Goal: Transaction & Acquisition: Obtain resource

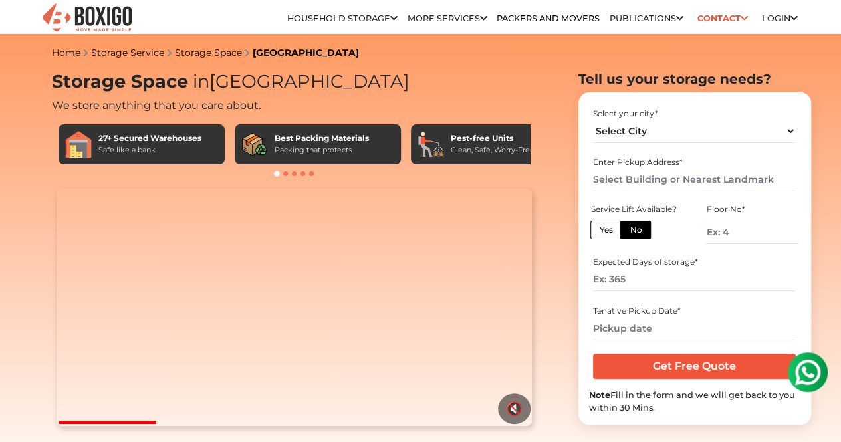
click at [118, 155] on div "Safe like a bank" at bounding box center [149, 149] width 103 height 11
click at [318, 151] on div "Packing that protects" at bounding box center [322, 149] width 94 height 11
click at [286, 176] on span at bounding box center [285, 174] width 5 height 5
click at [665, 142] on select "Select City Bangalore Bengaluru Bhopal Bhubaneswar Chennai Coimbatore Cuttack D…" at bounding box center [694, 131] width 203 height 23
select select "[GEOGRAPHIC_DATA]"
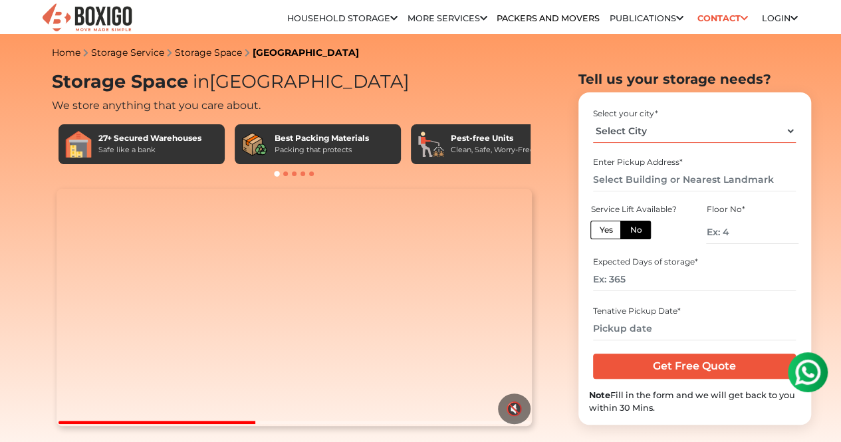
click at [593, 124] on select "Select City Bangalore Bengaluru Bhopal Bhubaneswar Chennai Coimbatore Cuttack D…" at bounding box center [694, 131] width 203 height 23
click at [661, 184] on input "text" at bounding box center [694, 179] width 203 height 23
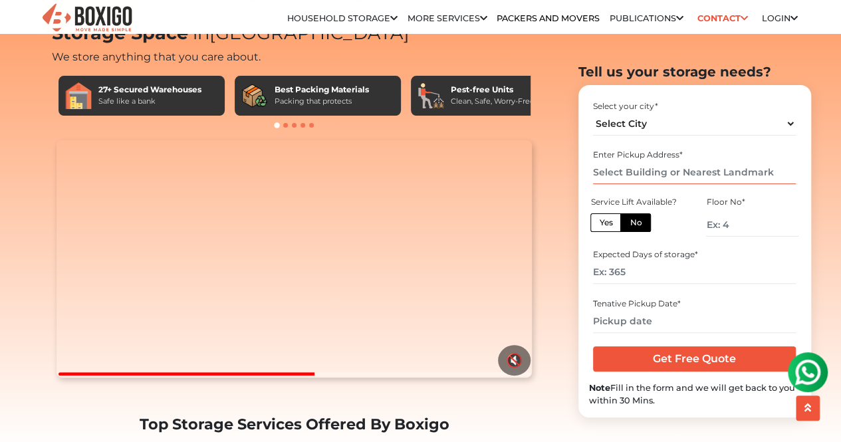
scroll to position [48, 0]
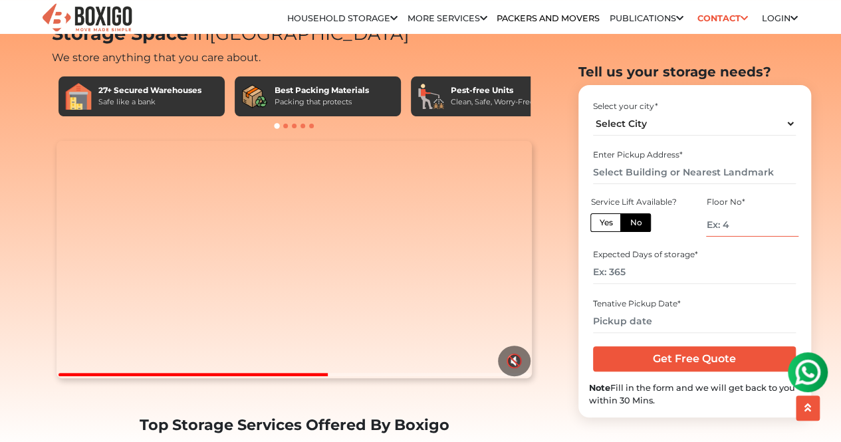
click at [742, 227] on input "number" at bounding box center [752, 224] width 92 height 23
type input "2"
click at [647, 272] on input "number" at bounding box center [694, 272] width 203 height 23
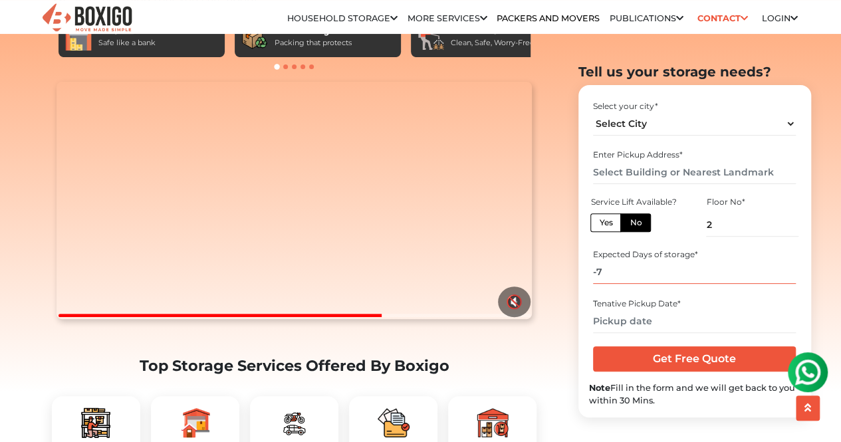
type input "-6"
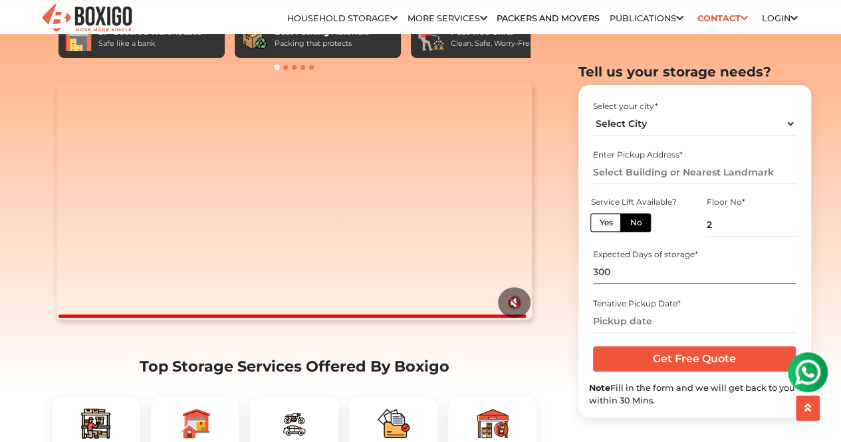
type input "300"
click at [646, 318] on input "text" at bounding box center [694, 320] width 203 height 23
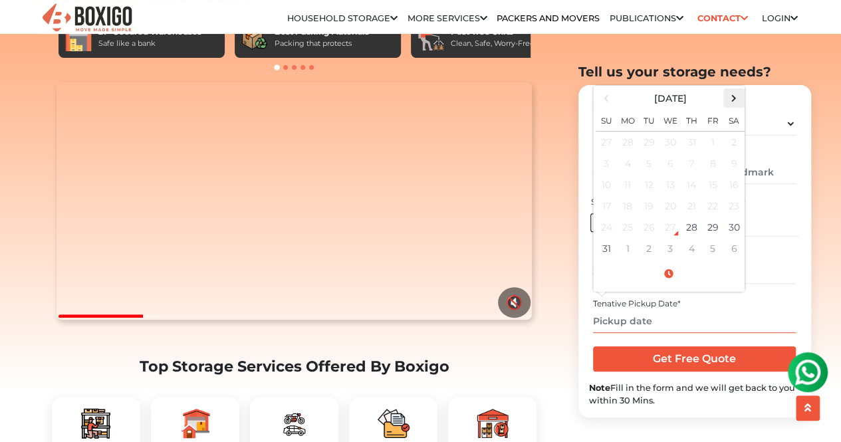
click at [731, 106] on th at bounding box center [733, 97] width 21 height 19
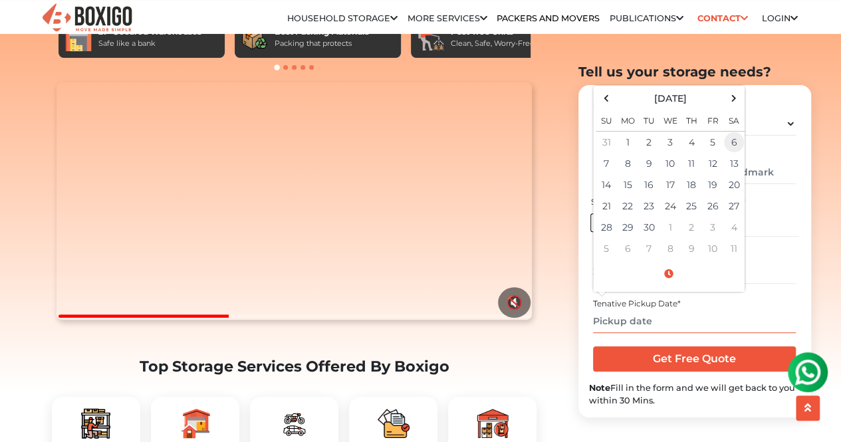
click at [742, 144] on td "6" at bounding box center [733, 142] width 21 height 22
type input "09/06/2025 12:00 AM"
click at [709, 332] on div "Tenative Pickup Date * 09/06/2025 12:00 AM September 2025 Su Mo Tu We Th Fr Sa …" at bounding box center [694, 315] width 211 height 44
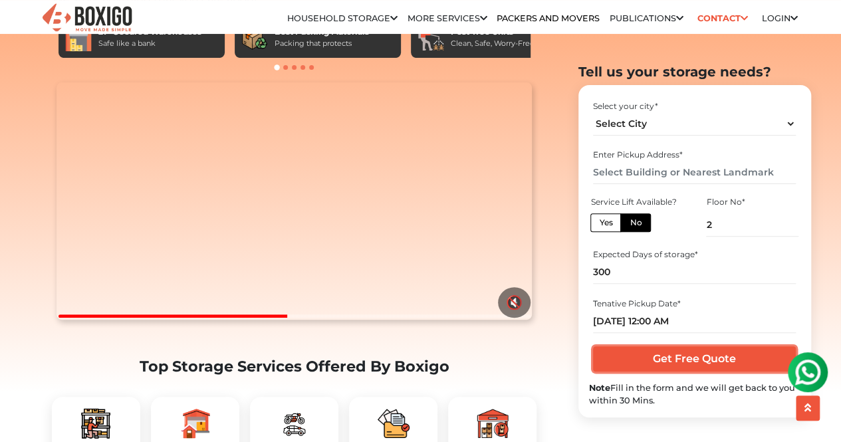
click at [698, 362] on input "Get Free Quote" at bounding box center [694, 358] width 203 height 25
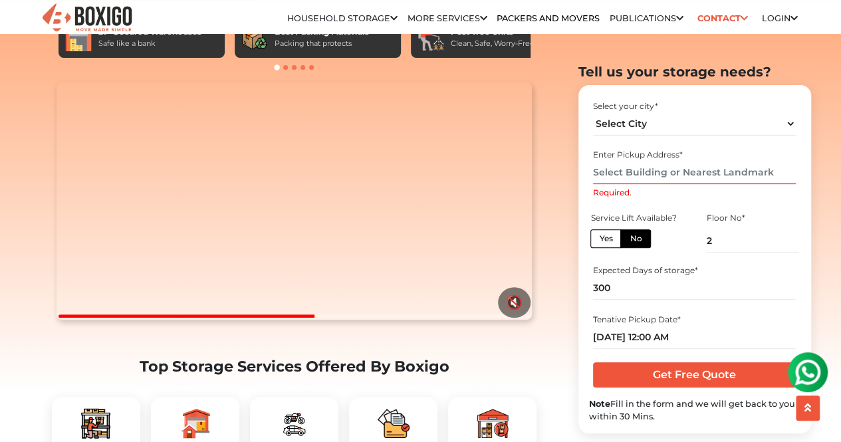
click at [626, 166] on input "Required." at bounding box center [694, 172] width 203 height 23
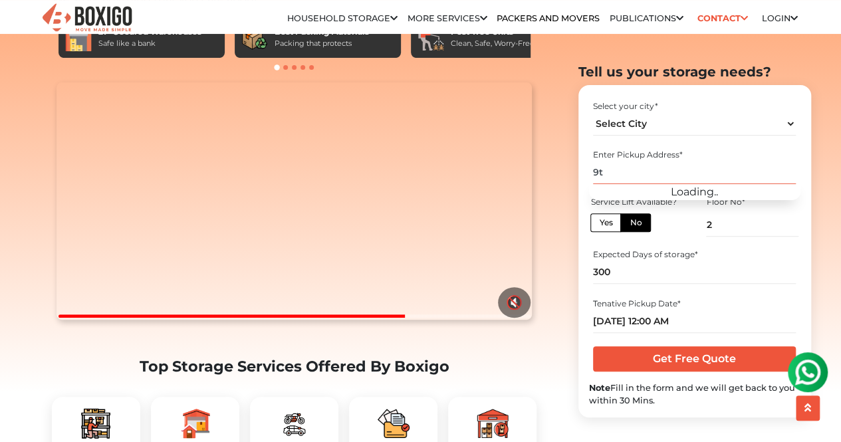
type input "9"
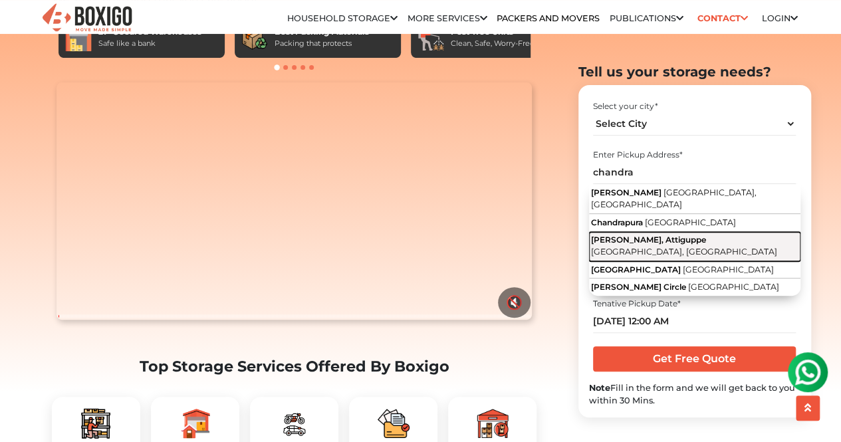
click at [651, 235] on span "Chandra Layout, Attiguppe" at bounding box center [648, 240] width 115 height 10
type input "Chandra Layout, Attiguppe, Bengaluru, Karnataka"
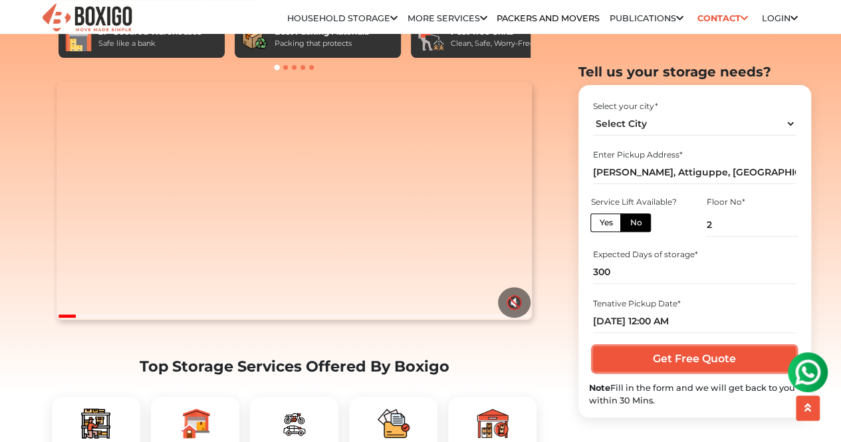
click at [644, 360] on input "Get Free Quote" at bounding box center [694, 358] width 203 height 25
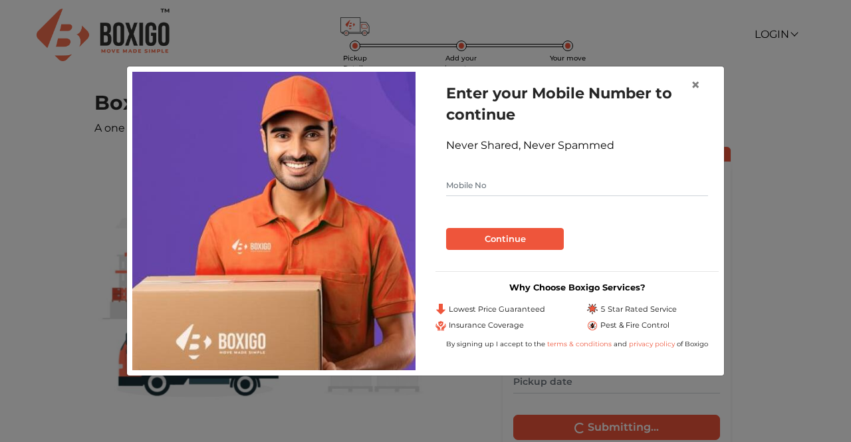
click at [500, 189] on input "text" at bounding box center [577, 185] width 262 height 21
click at [690, 83] on button "×" at bounding box center [695, 84] width 31 height 37
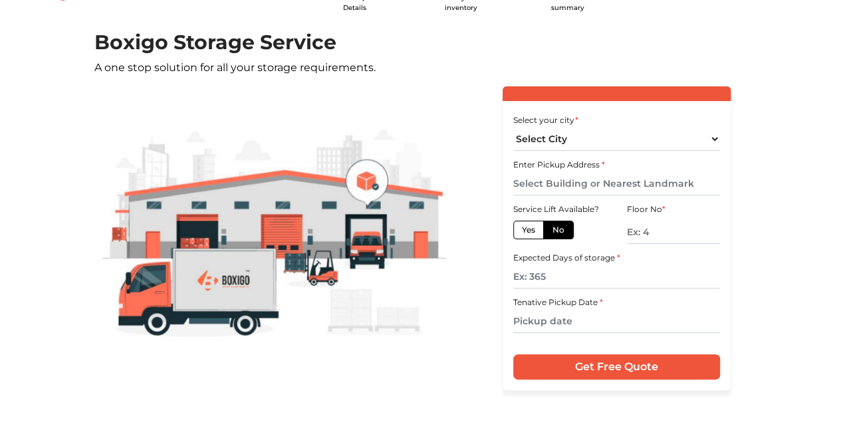
scroll to position [60, 0]
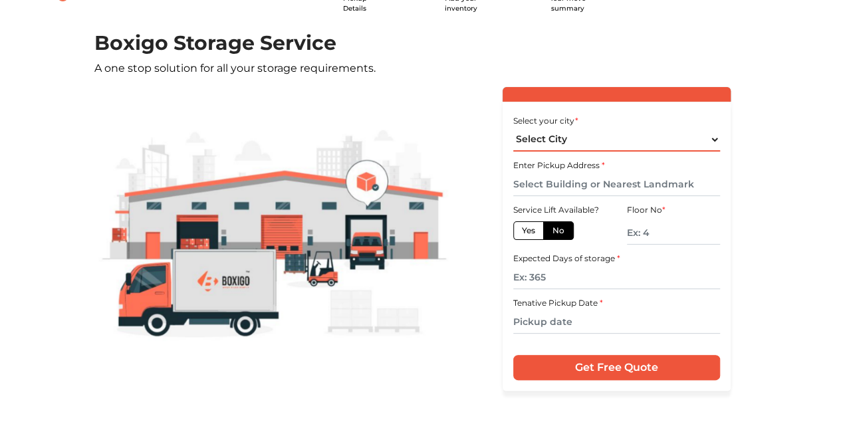
click at [568, 146] on select "Select City [GEOGRAPHIC_DATA] [GEOGRAPHIC_DATA] [GEOGRAPHIC_DATA] [GEOGRAPHIC_D…" at bounding box center [616, 139] width 207 height 23
select select "[GEOGRAPHIC_DATA]"
click at [513, 128] on select "Select City [GEOGRAPHIC_DATA] [GEOGRAPHIC_DATA] [GEOGRAPHIC_DATA] [GEOGRAPHIC_D…" at bounding box center [616, 139] width 207 height 23
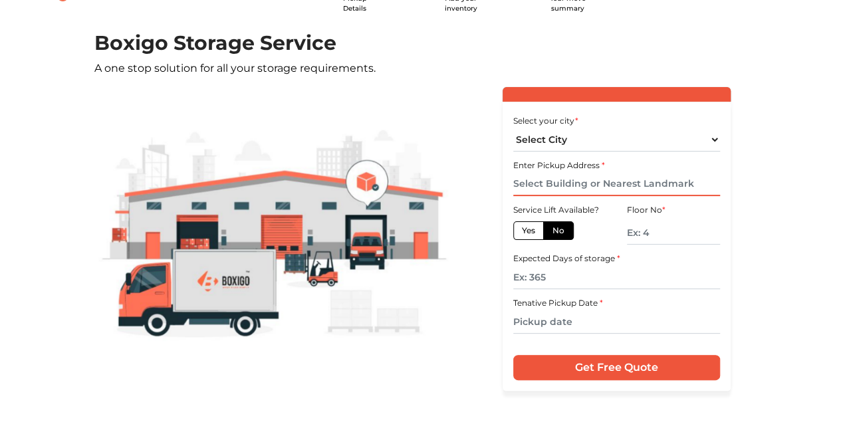
click at [552, 189] on input "text" at bounding box center [616, 184] width 207 height 23
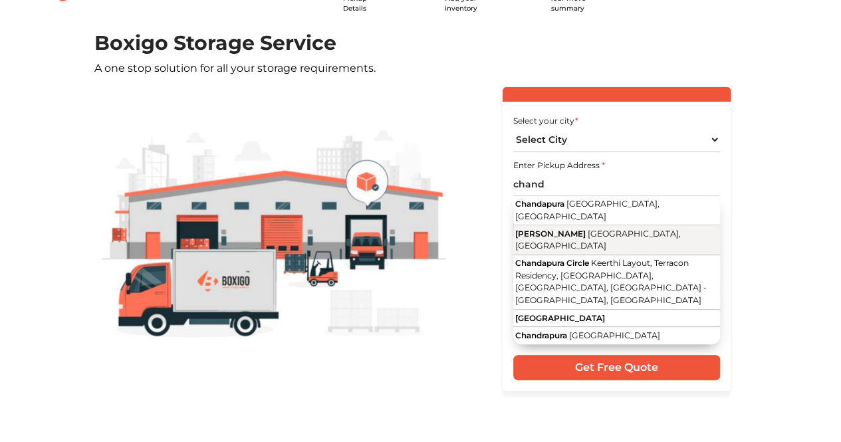
click at [575, 229] on span "Chandra Layout" at bounding box center [550, 234] width 70 height 10
type input "Chandra Layout, Bengaluru, Karnataka"
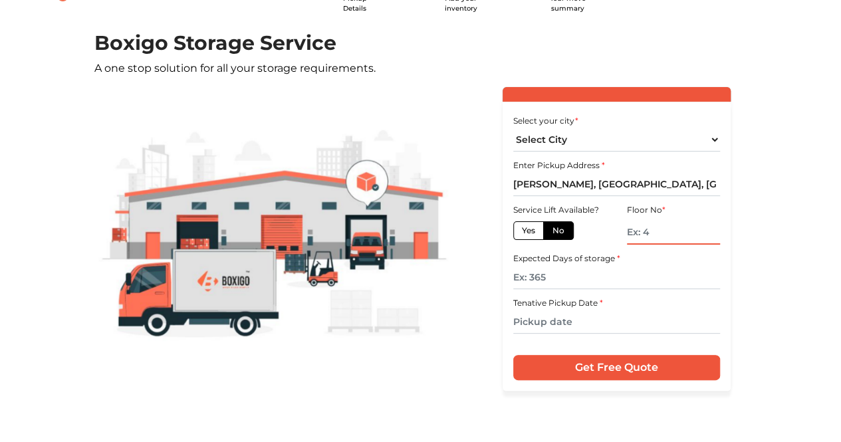
click at [649, 235] on input "text" at bounding box center [674, 232] width 94 height 23
type input "4"
click at [530, 223] on label "Yes" at bounding box center [528, 230] width 31 height 19
click at [530, 225] on input "Yes" at bounding box center [526, 229] width 9 height 9
radio input "true"
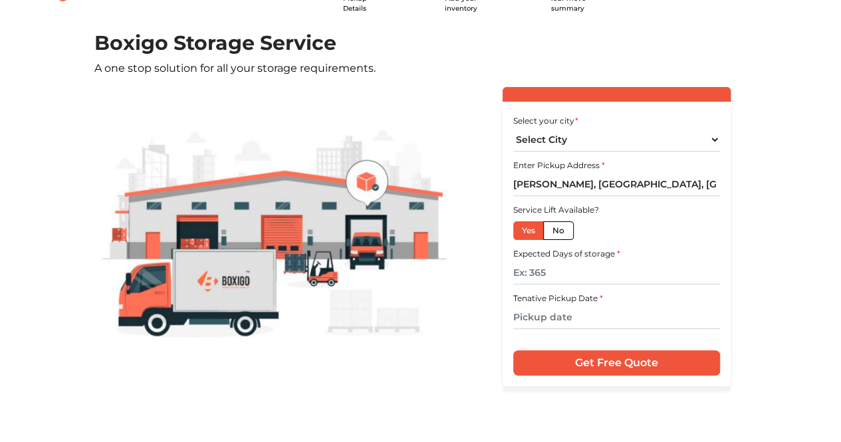
click at [558, 235] on label "No" at bounding box center [558, 230] width 31 height 19
click at [558, 233] on input "No" at bounding box center [556, 229] width 9 height 9
radio input "true"
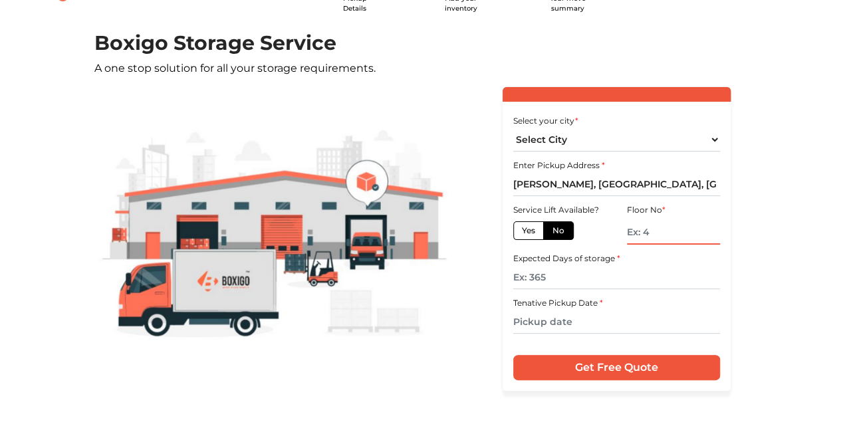
click at [647, 236] on input "text" at bounding box center [674, 232] width 94 height 23
type input "4"
click at [554, 290] on div "Select your city * Select City Bangalore Bengaluru Bhopal Bhubaneswar Chennai C…" at bounding box center [617, 246] width 229 height 289
click at [551, 287] on input "text" at bounding box center [616, 277] width 207 height 23
type input "300"
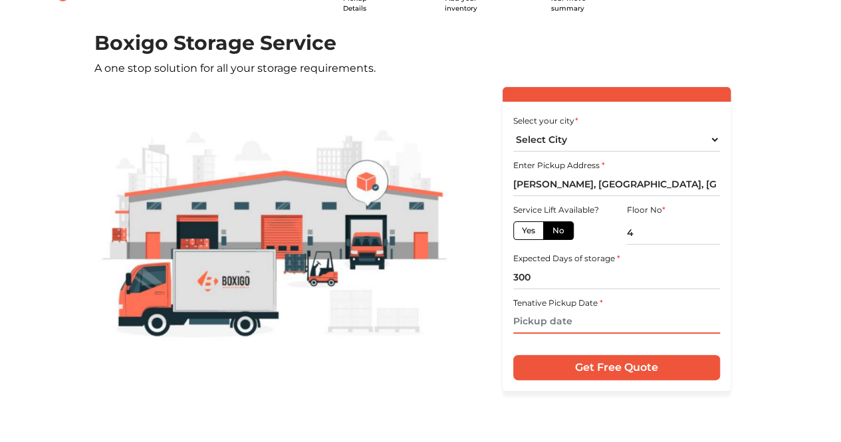
click at [563, 320] on input "text" at bounding box center [616, 321] width 207 height 23
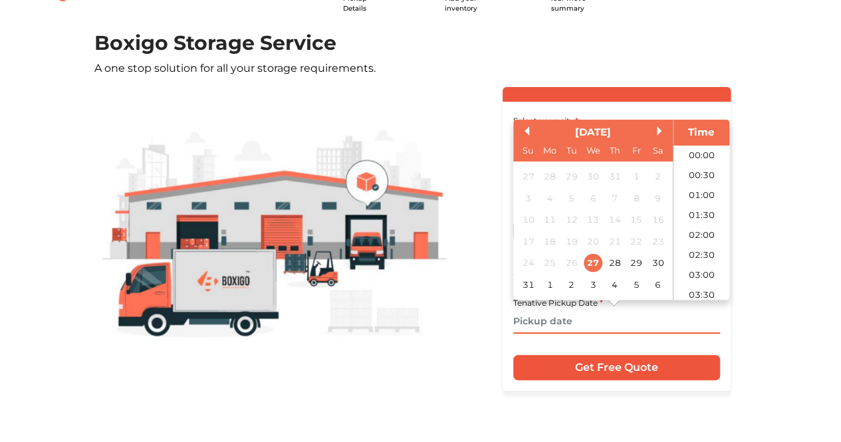
scroll to position [803, 0]
click at [655, 284] on div "6" at bounding box center [658, 284] width 18 height 18
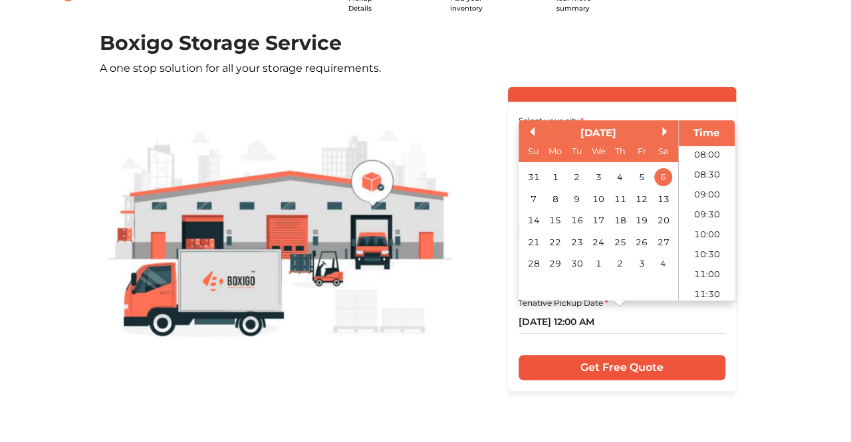
scroll to position [336, 0]
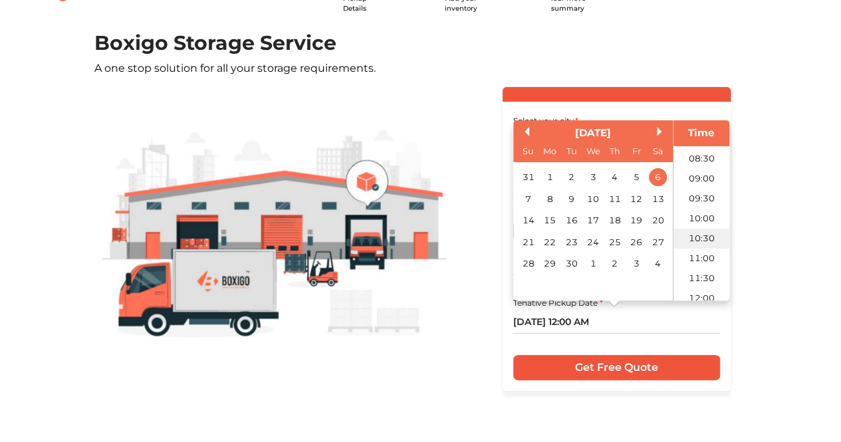
click at [694, 236] on li "10:30" at bounding box center [701, 238] width 57 height 20
type input "06/09/2025 10:30 AM"
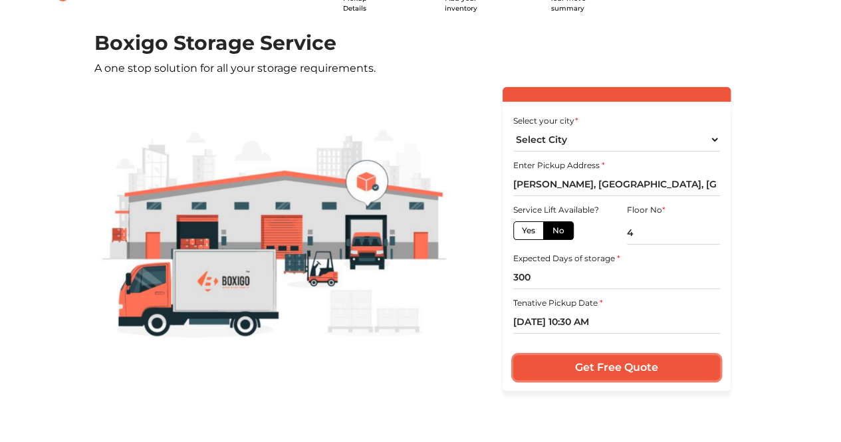
click at [608, 360] on input "Get Free Quote" at bounding box center [616, 367] width 207 height 25
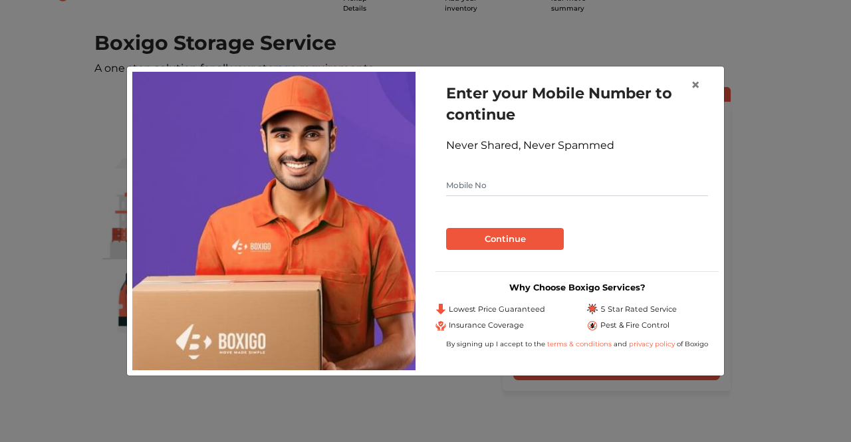
click at [497, 185] on input "text" at bounding box center [577, 185] width 262 height 21
type input "8277268485"
click at [514, 235] on button "Continue" at bounding box center [505, 239] width 118 height 23
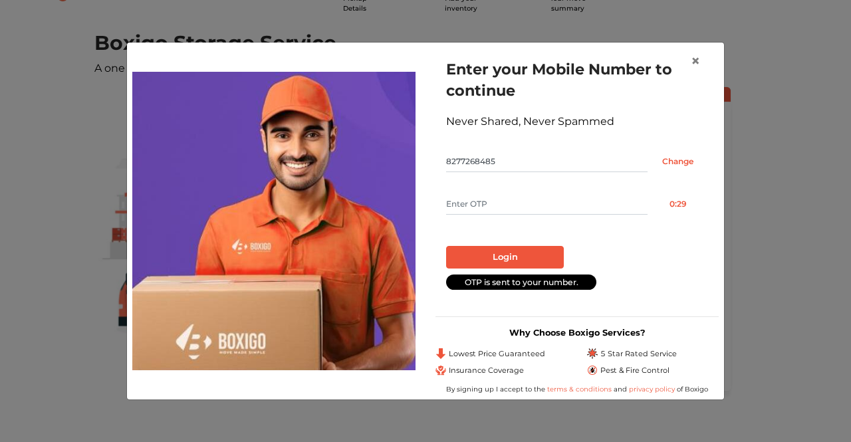
click at [586, 201] on input "text" at bounding box center [546, 203] width 201 height 21
click at [614, 200] on input "text" at bounding box center [546, 203] width 201 height 21
type input "3061"
click at [496, 257] on button "Login" at bounding box center [505, 257] width 118 height 23
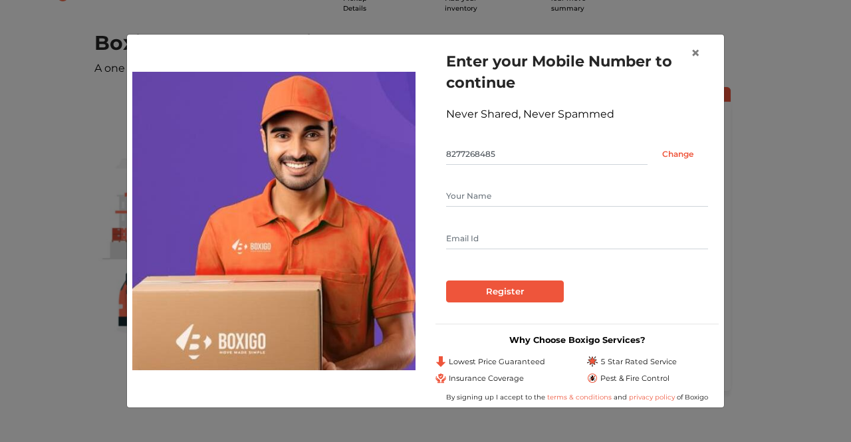
click at [516, 189] on input "text" at bounding box center [577, 195] width 262 height 21
click at [517, 193] on input "text" at bounding box center [577, 195] width 262 height 21
type input "ADITYA"
type input "AGH.NOREPLY14@GMAIL.COM"
click at [518, 296] on input "Register" at bounding box center [505, 292] width 118 height 23
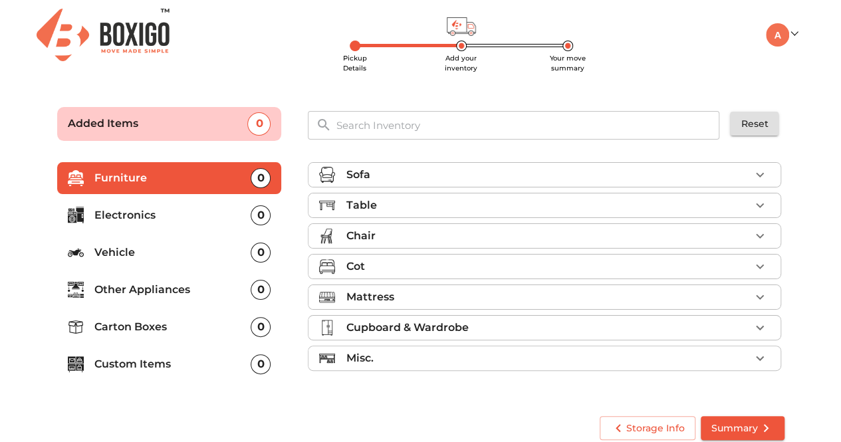
click at [761, 168] on icon "button" at bounding box center [760, 175] width 16 height 16
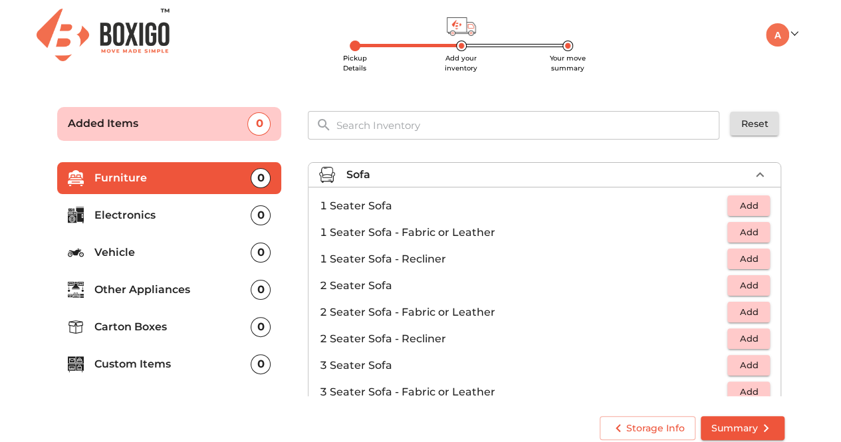
click at [741, 366] on span "Add" at bounding box center [748, 365] width 29 height 15
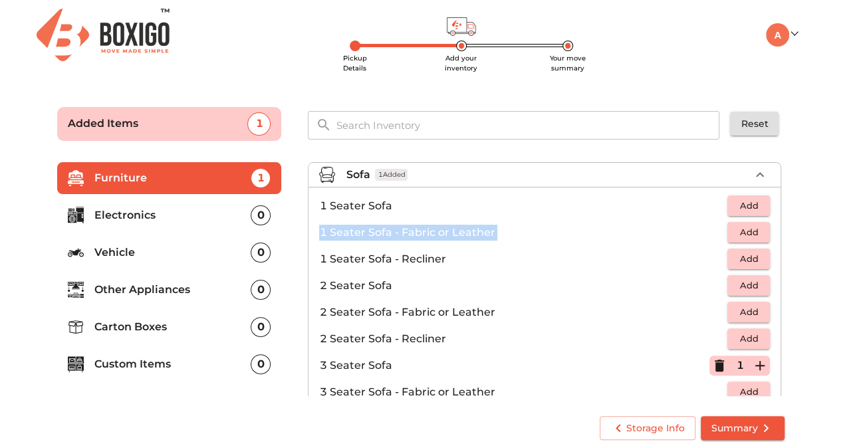
drag, startPoint x: 784, startPoint y: 203, endPoint x: 777, endPoint y: 207, distance: 8.3
click at [778, 221] on div "Sofa 1 Added 1 Seater Sofa Add 1 Seater Sofa - Fabric or Leather Add 1 Seater S…" at bounding box center [545, 277] width 487 height 250
click at [753, 172] on icon "button" at bounding box center [760, 175] width 16 height 16
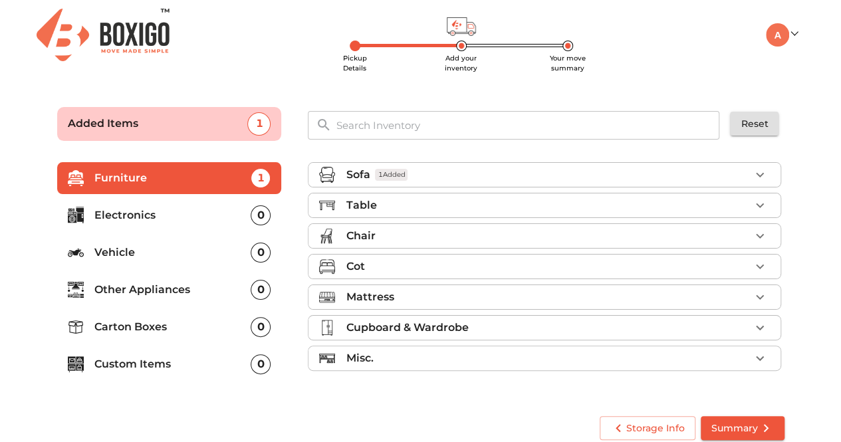
click at [749, 204] on div "Table" at bounding box center [548, 205] width 404 height 16
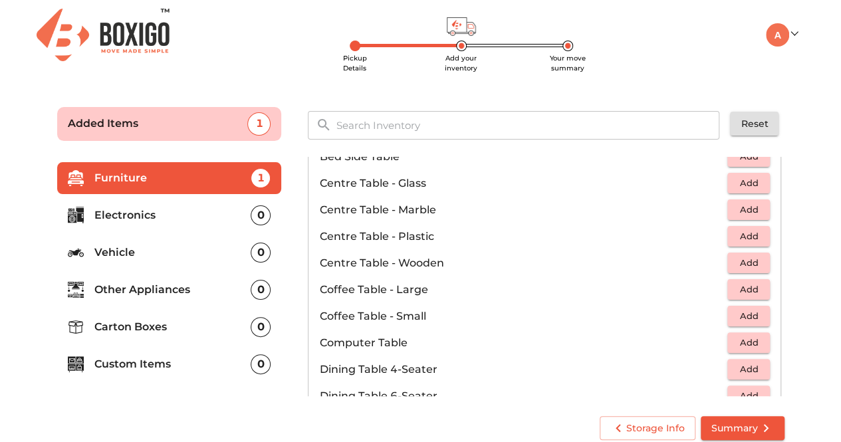
scroll to position [82, 0]
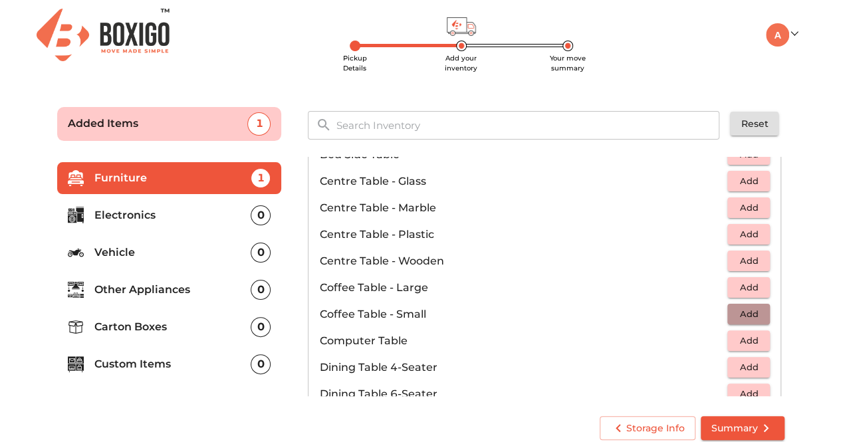
click at [737, 315] on span "Add" at bounding box center [748, 313] width 29 height 15
click at [742, 337] on span "Add" at bounding box center [748, 340] width 29 height 15
click at [753, 340] on icon "button" at bounding box center [760, 341] width 16 height 16
click at [742, 366] on span "Add" at bounding box center [748, 367] width 29 height 15
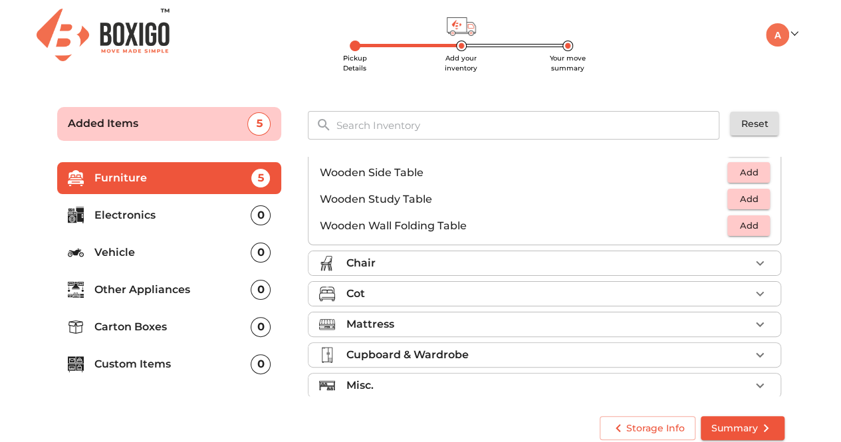
scroll to position [924, 0]
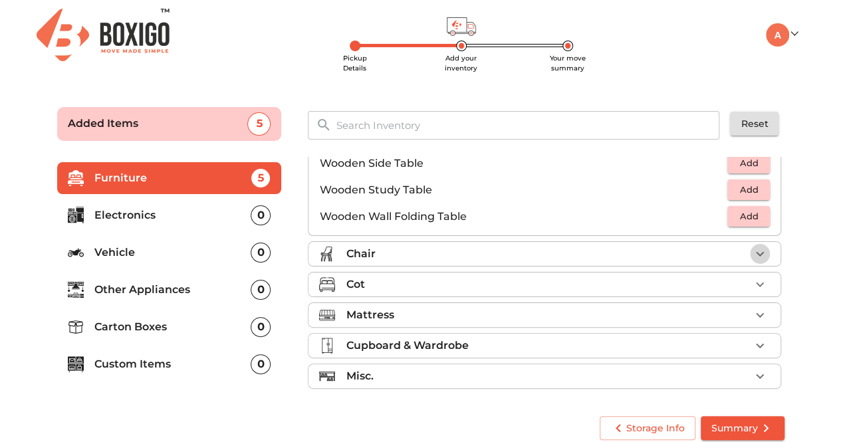
click at [752, 246] on icon "button" at bounding box center [760, 254] width 16 height 16
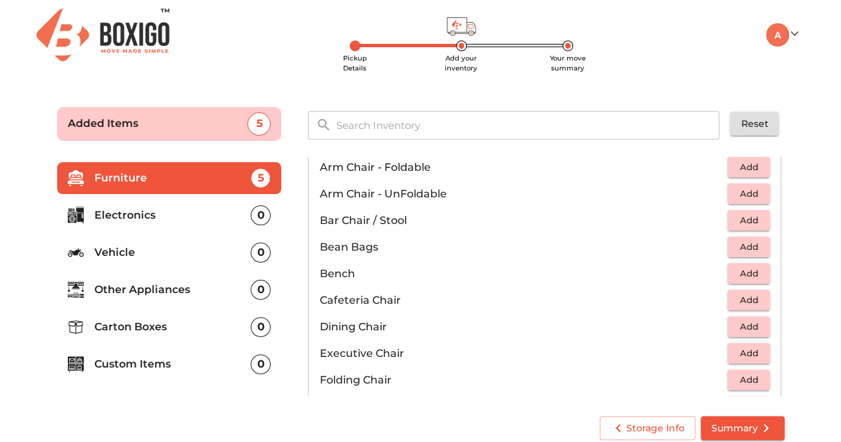
scroll to position [104, 0]
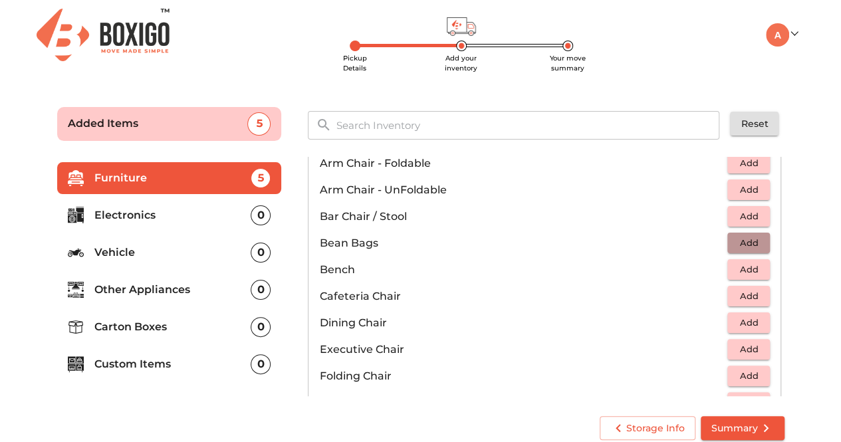
click at [746, 237] on span "Add" at bounding box center [748, 242] width 29 height 15
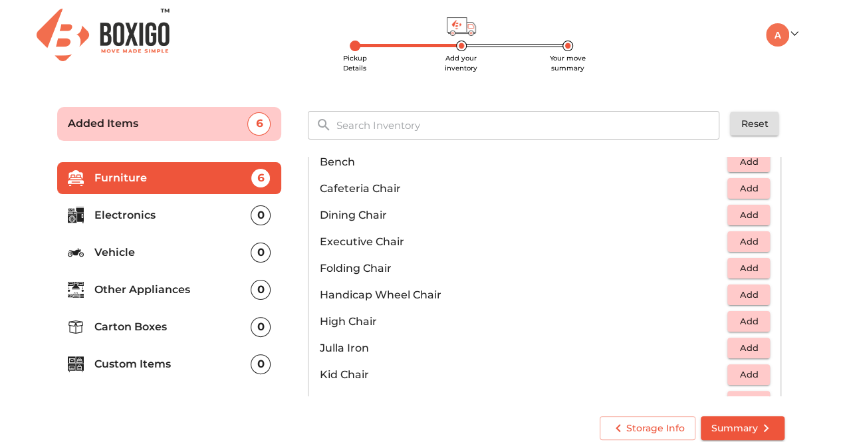
scroll to position [215, 0]
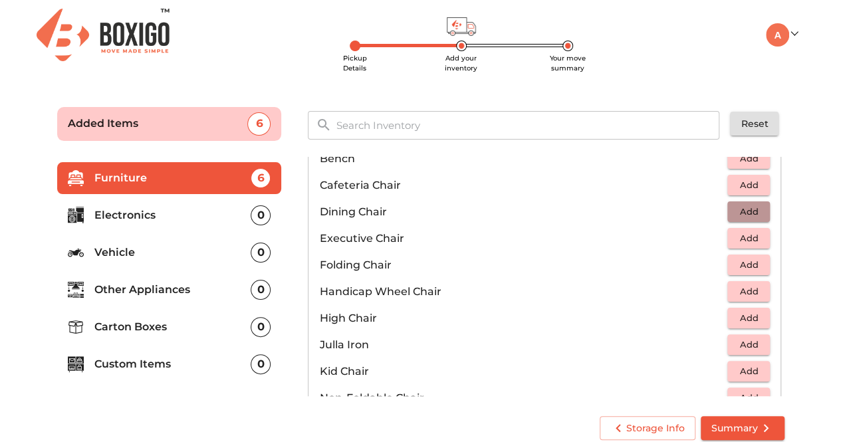
click at [738, 209] on span "Add" at bounding box center [748, 211] width 29 height 15
click at [753, 213] on icon "button" at bounding box center [760, 212] width 16 height 16
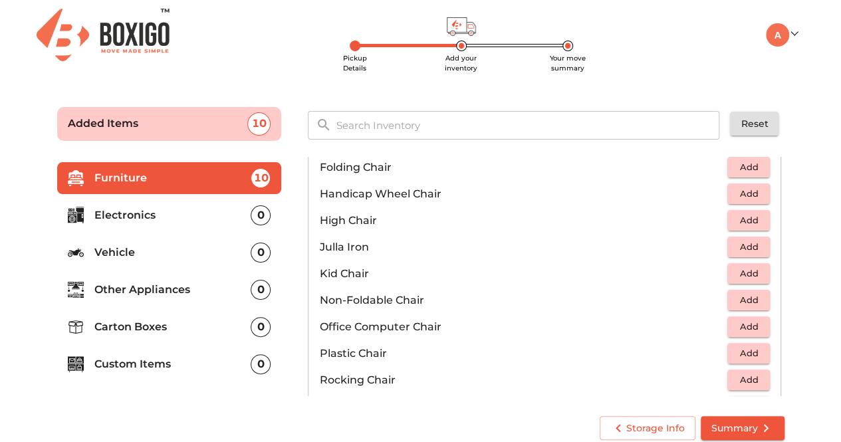
scroll to position [314, 0]
click at [749, 322] on span "Add" at bounding box center [748, 325] width 29 height 15
click at [752, 322] on icon "button" at bounding box center [760, 326] width 16 height 16
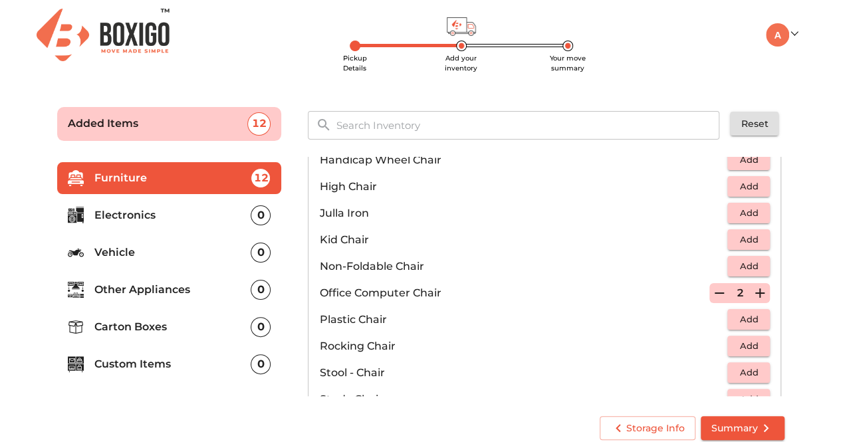
scroll to position [348, 0]
click at [753, 316] on span "Add" at bounding box center [748, 317] width 29 height 15
click at [755, 316] on icon "button" at bounding box center [759, 318] width 9 height 9
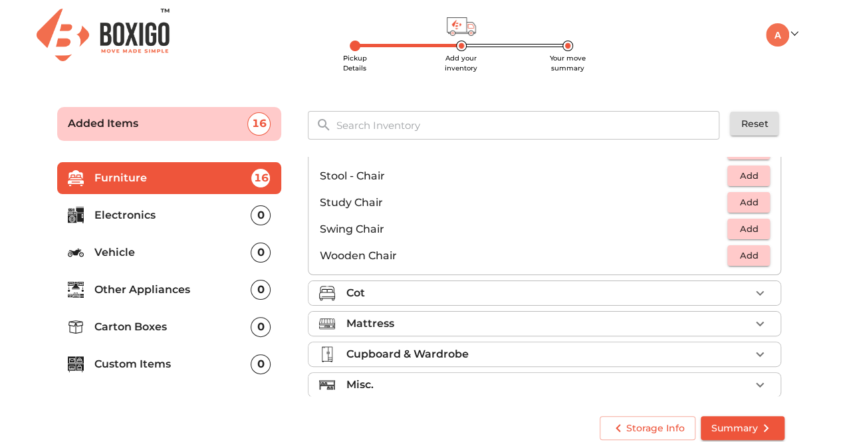
scroll to position [552, 0]
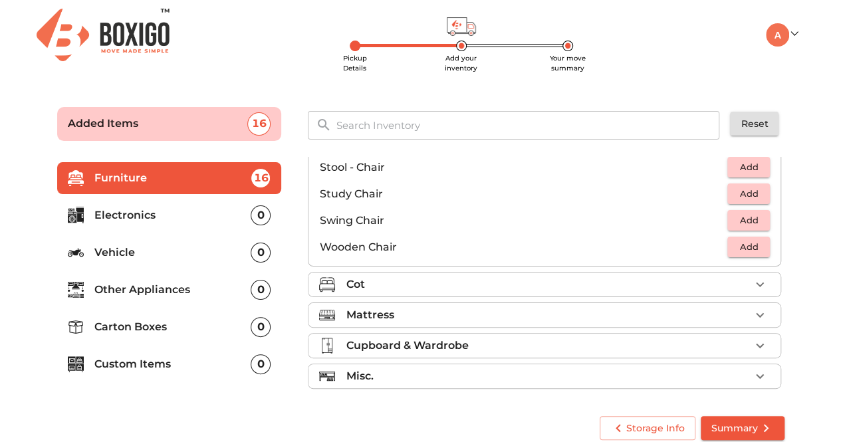
click at [752, 285] on icon "button" at bounding box center [760, 285] width 16 height 16
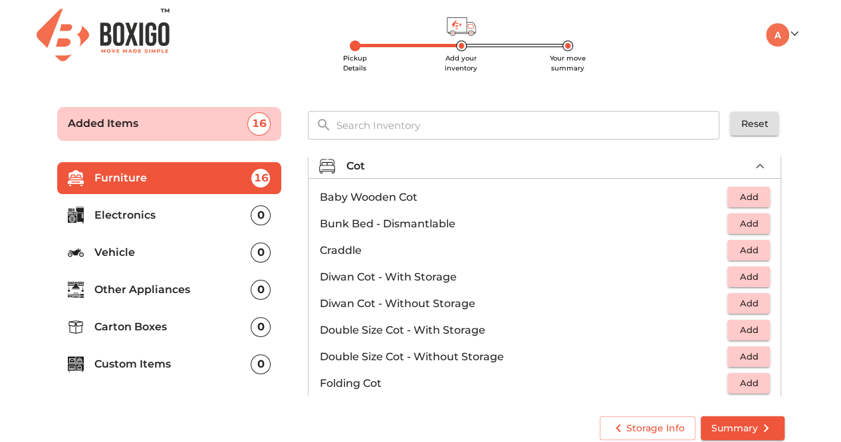
scroll to position [95, 0]
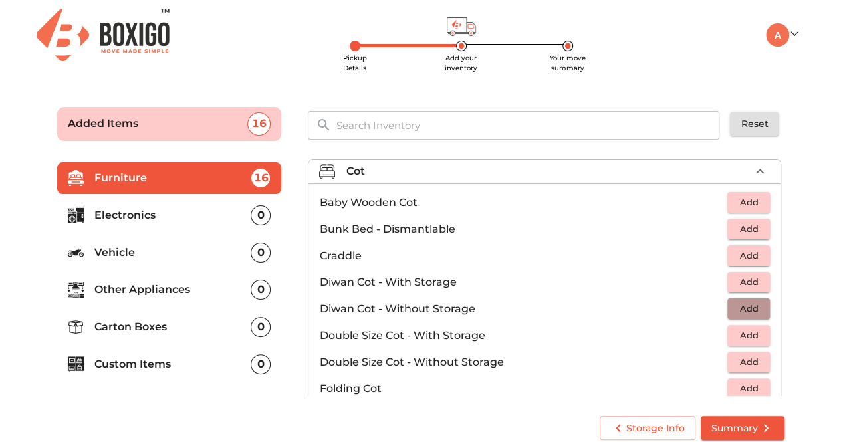
click at [742, 309] on span "Add" at bounding box center [748, 308] width 29 height 15
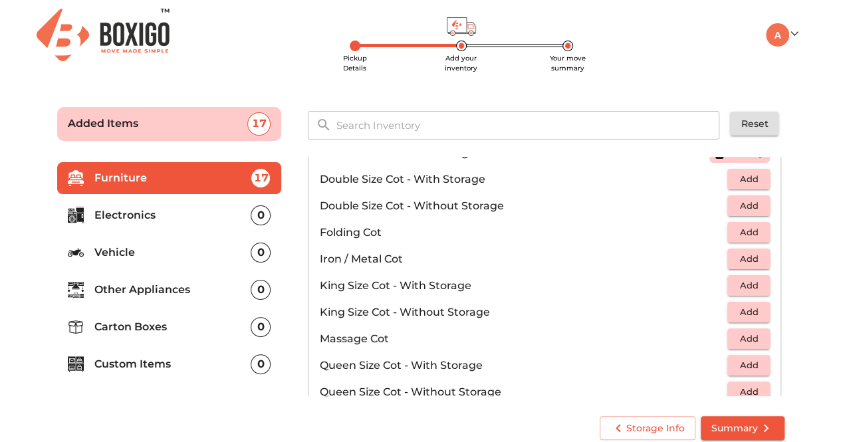
scroll to position [261, 0]
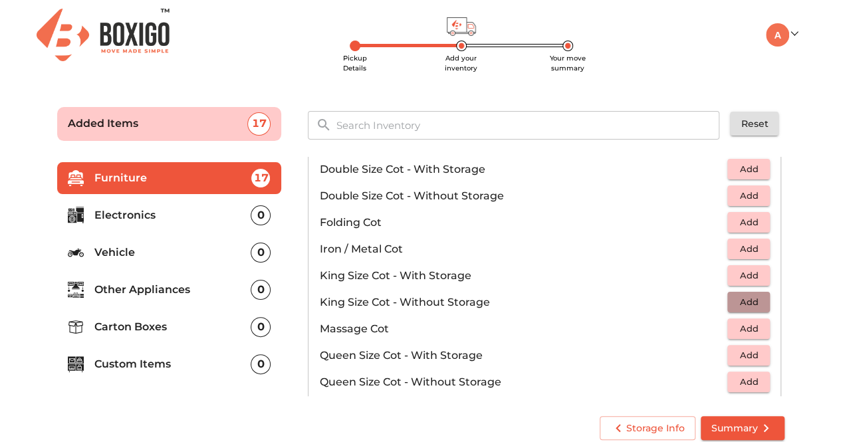
click at [746, 298] on span "Add" at bounding box center [748, 301] width 29 height 15
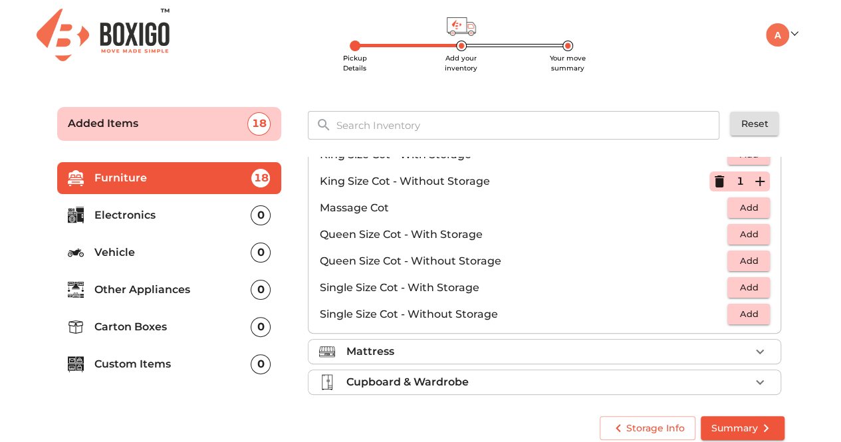
scroll to position [419, 0]
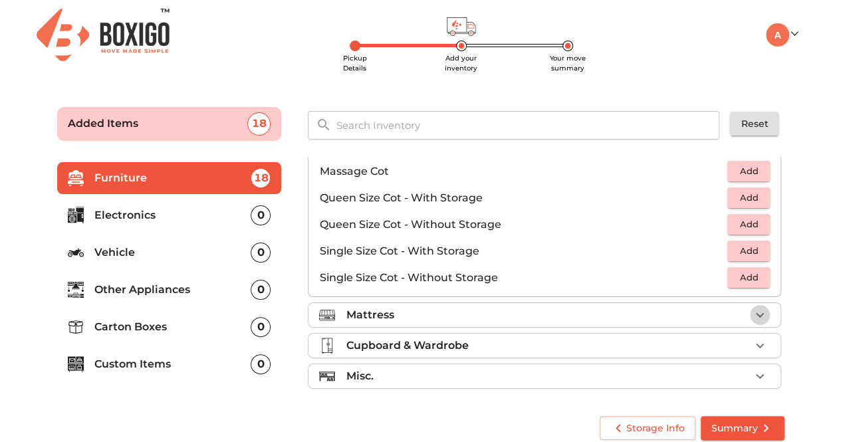
click at [752, 307] on icon "button" at bounding box center [760, 315] width 16 height 16
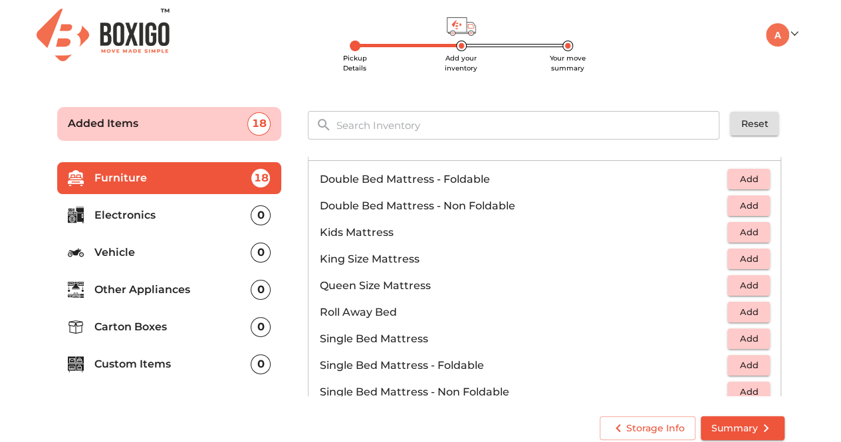
scroll to position [148, 0]
click at [739, 264] on span "Add" at bounding box center [748, 259] width 29 height 15
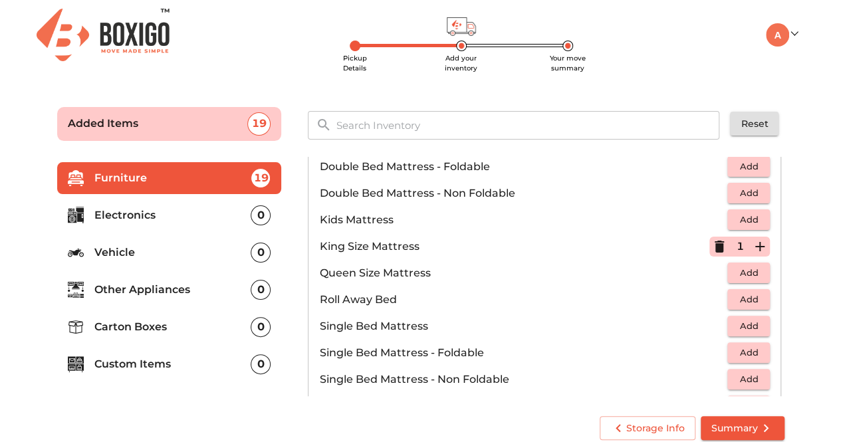
scroll to position [259, 0]
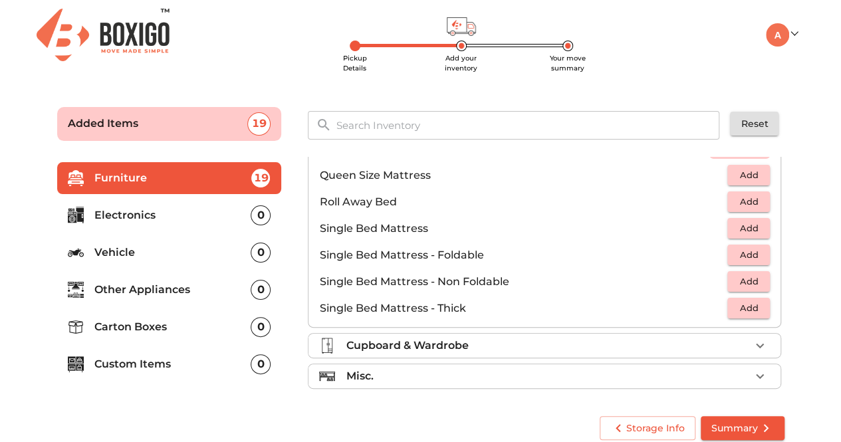
click at [756, 374] on icon "button" at bounding box center [760, 376] width 8 height 5
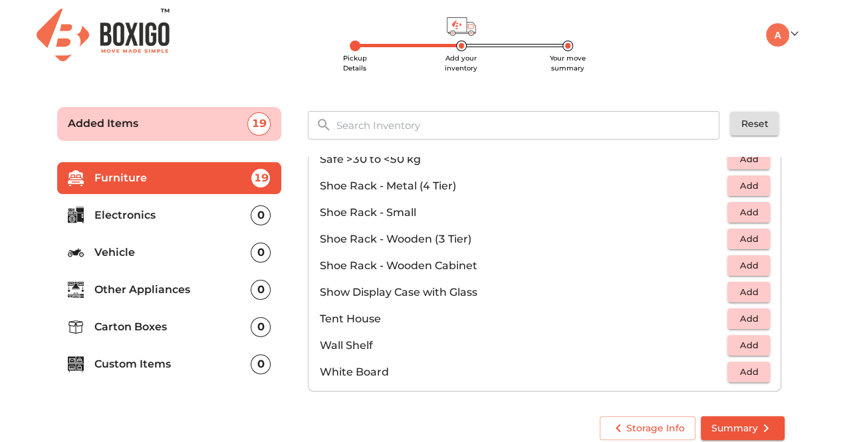
scroll to position [711, 0]
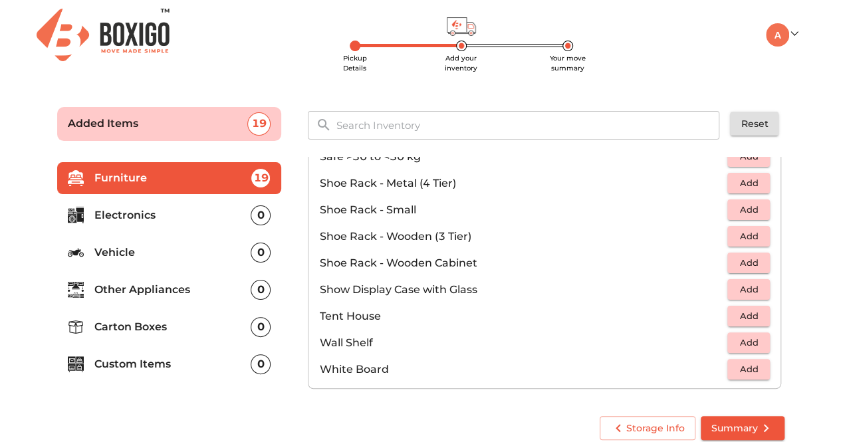
click at [132, 215] on p "Electronics" at bounding box center [172, 215] width 157 height 16
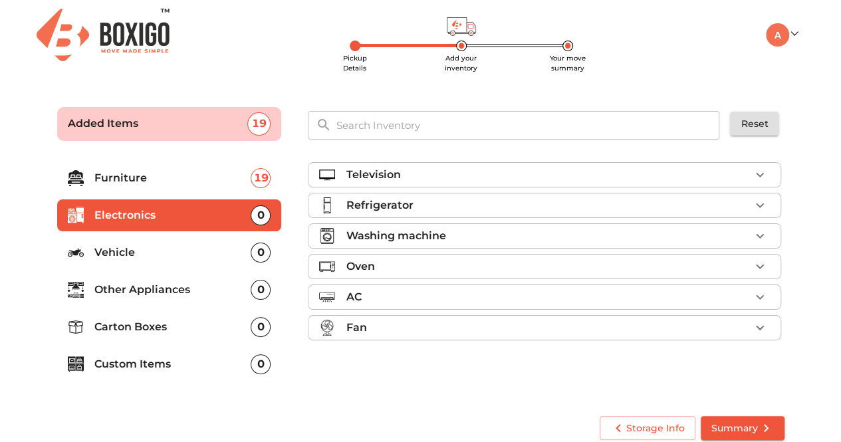
click at [511, 172] on div "Television" at bounding box center [548, 175] width 404 height 16
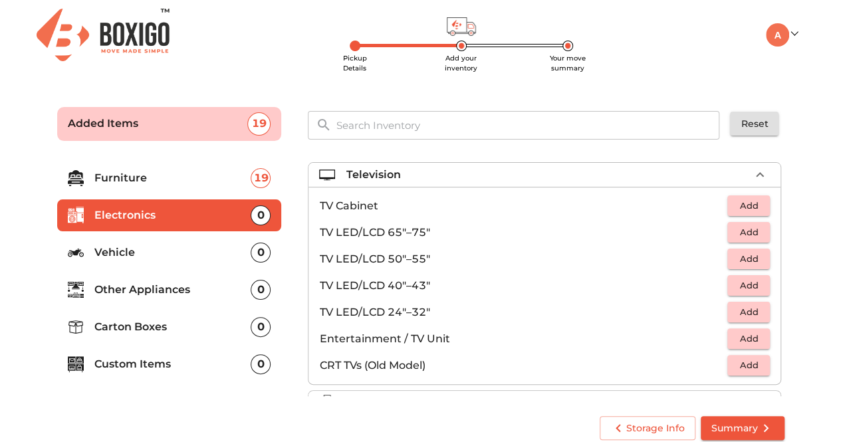
click at [511, 172] on div "Television" at bounding box center [548, 175] width 404 height 16
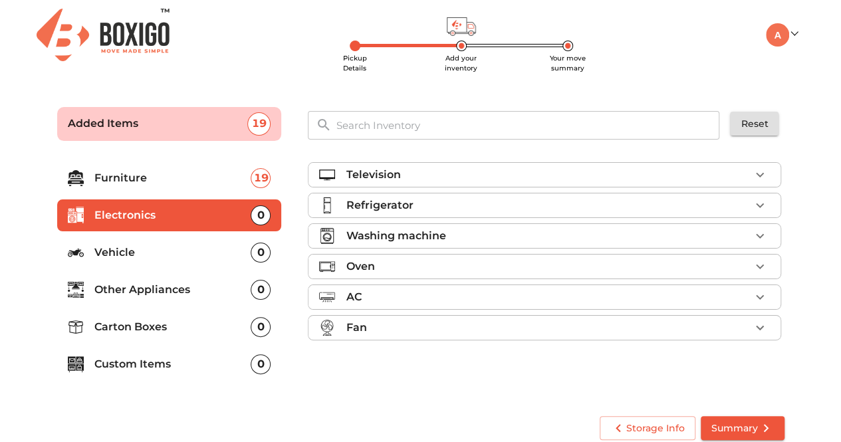
click at [501, 204] on div "Refrigerator" at bounding box center [548, 205] width 404 height 16
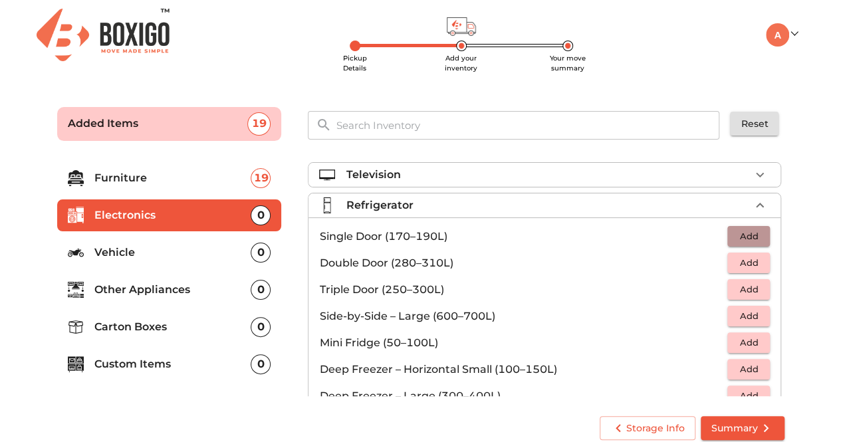
click at [746, 233] on span "Add" at bounding box center [748, 236] width 29 height 15
click at [742, 200] on div "Refrigerator 1 Added" at bounding box center [548, 205] width 404 height 16
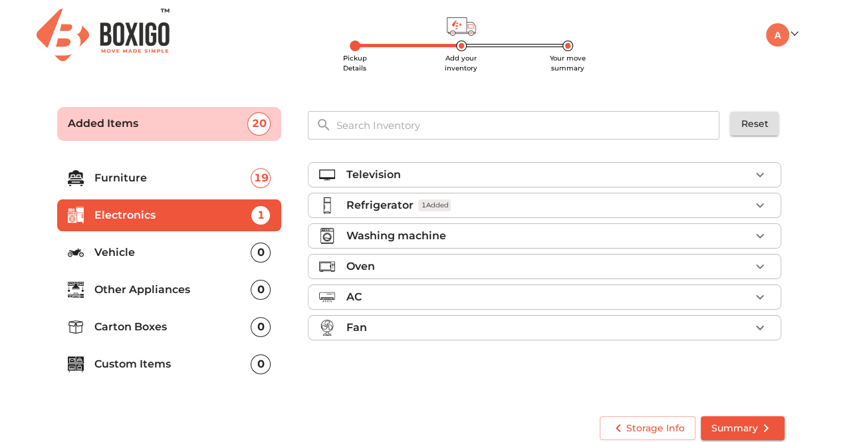
click at [727, 220] on ul "Television Refrigerator 1 Added Washing machine Oven AC Fan" at bounding box center [544, 254] width 473 height 194
click at [730, 229] on div "Washing machine" at bounding box center [548, 236] width 404 height 16
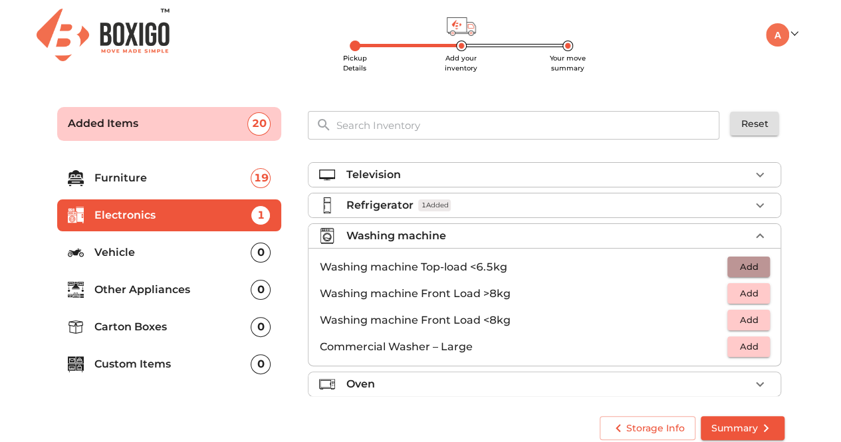
click at [734, 270] on span "Add" at bounding box center [748, 266] width 29 height 15
click at [676, 376] on div "Oven" at bounding box center [548, 384] width 404 height 16
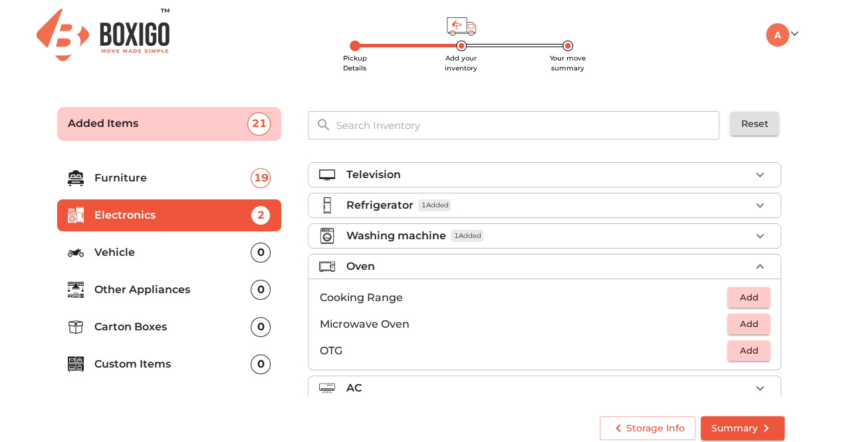
click at [746, 322] on span "Add" at bounding box center [748, 323] width 29 height 15
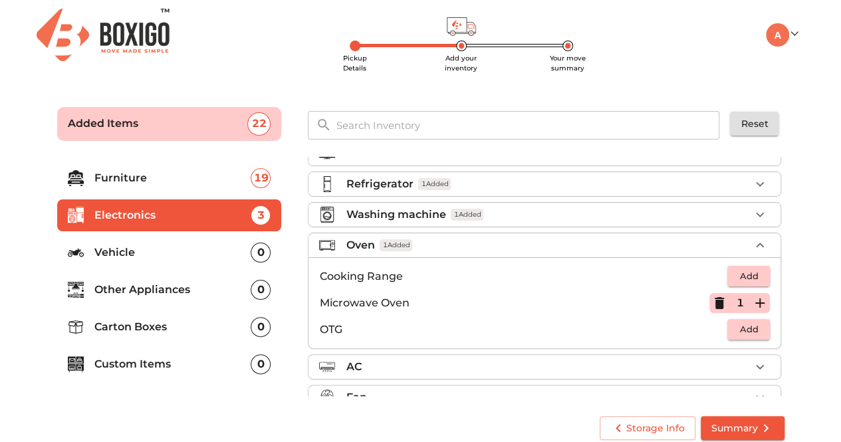
scroll to position [43, 0]
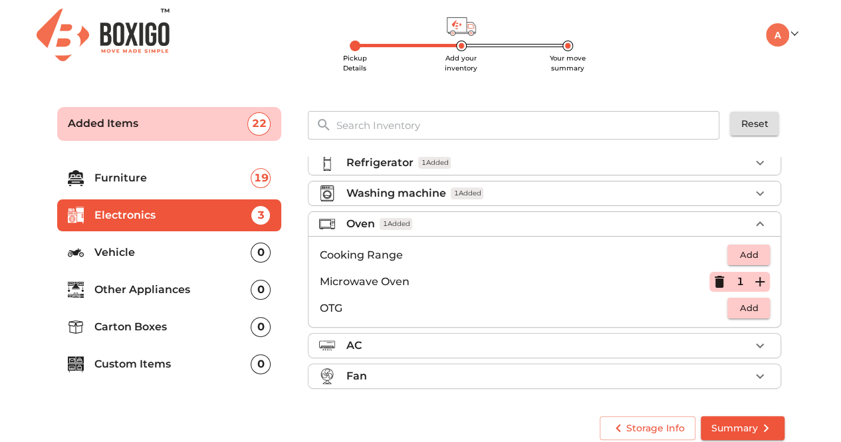
click at [701, 371] on div "Fan" at bounding box center [548, 376] width 404 height 16
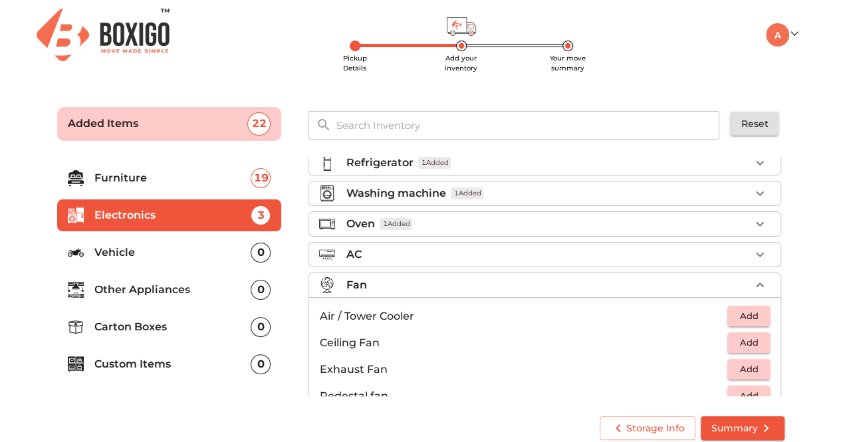
click at [734, 281] on div "Fan" at bounding box center [548, 285] width 404 height 16
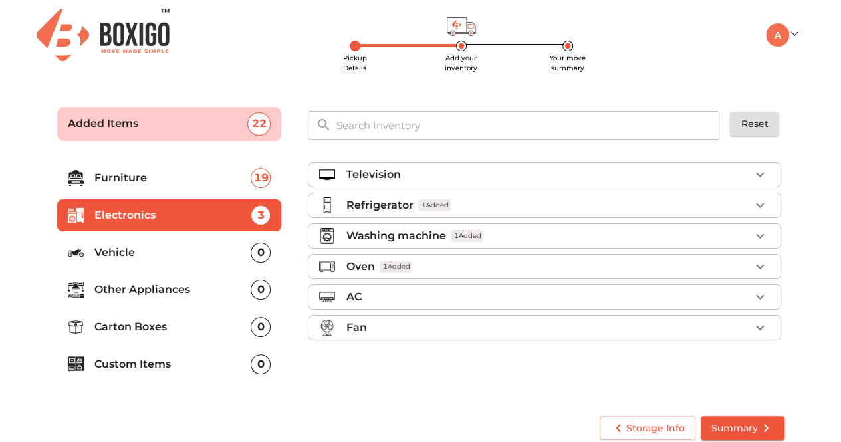
scroll to position [0, 0]
click at [201, 257] on p "Vehicle" at bounding box center [172, 253] width 157 height 16
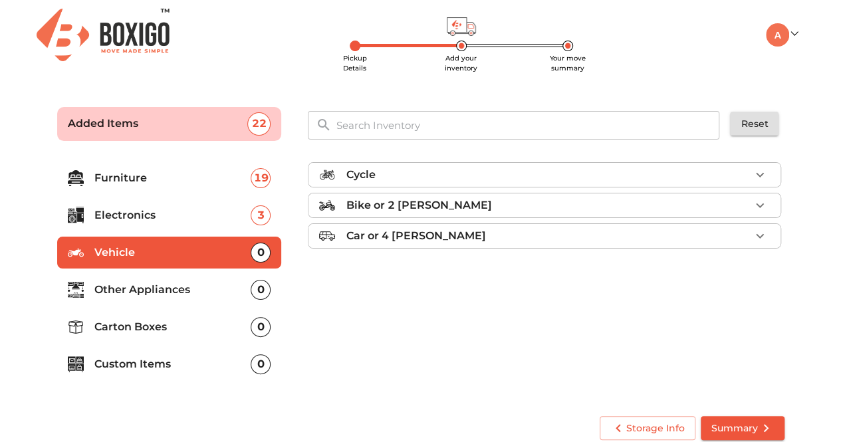
click at [178, 291] on p "Other Appliances" at bounding box center [172, 290] width 157 height 16
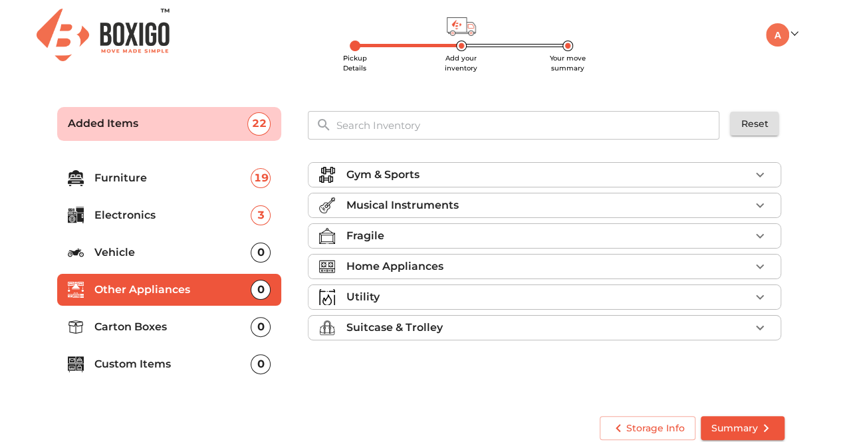
click at [391, 263] on p "Home Appliances" at bounding box center [394, 267] width 97 height 16
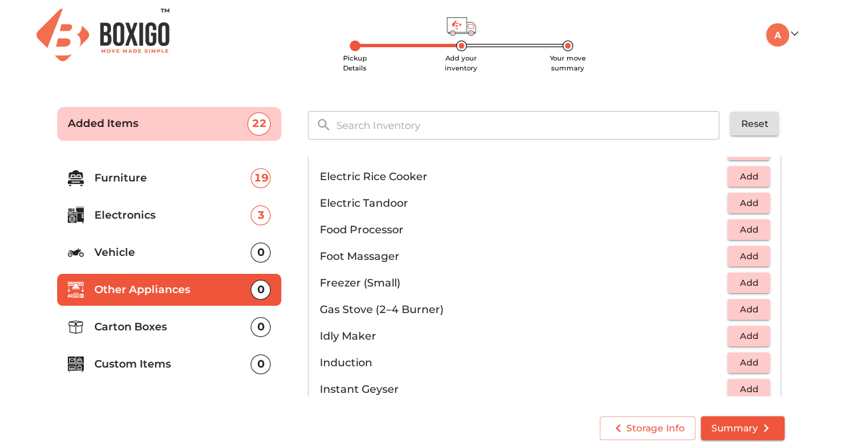
scroll to position [447, 0]
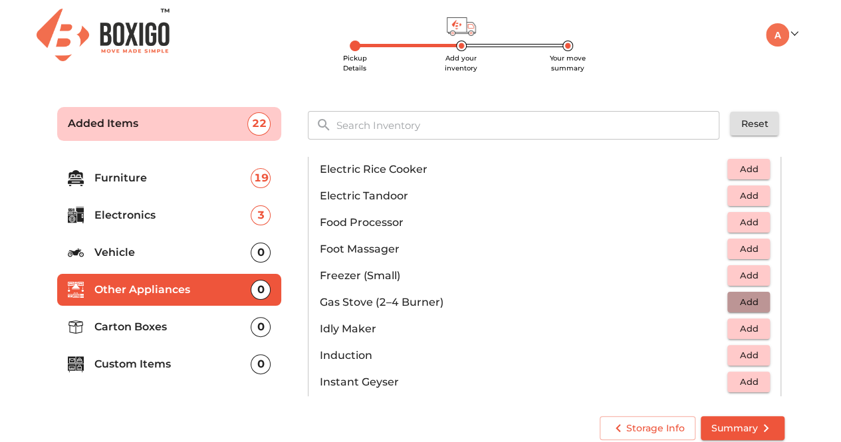
click at [751, 297] on span "Add" at bounding box center [748, 301] width 29 height 15
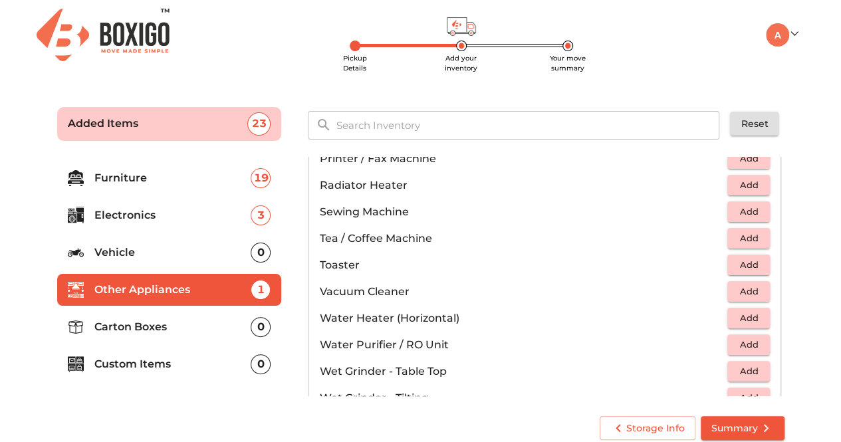
scroll to position [920, 0]
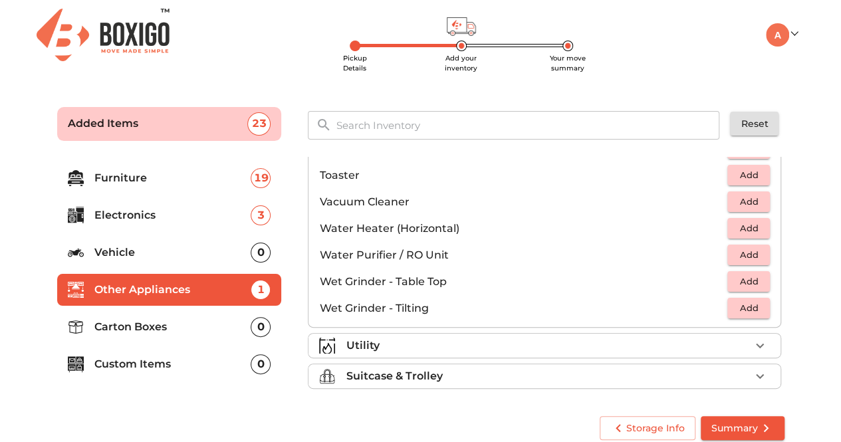
click at [388, 348] on div "Utility" at bounding box center [548, 346] width 404 height 16
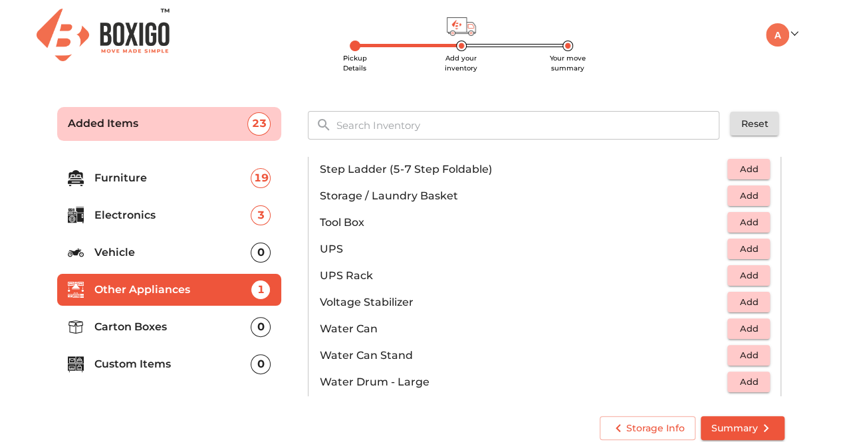
scroll to position [806, 0]
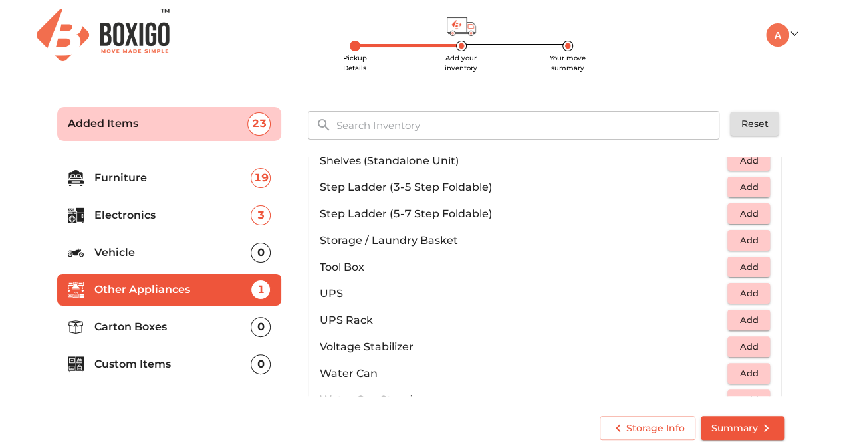
click at [182, 332] on p "Carton Boxes" at bounding box center [172, 327] width 157 height 16
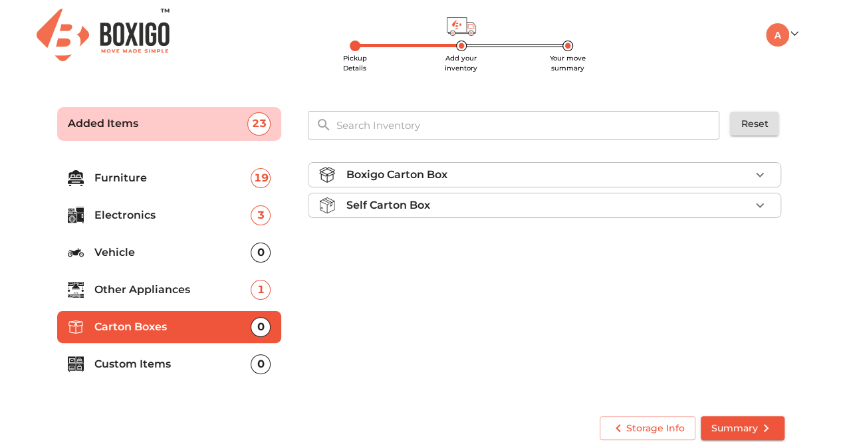
click at [176, 361] on p "Custom Items" at bounding box center [172, 364] width 157 height 16
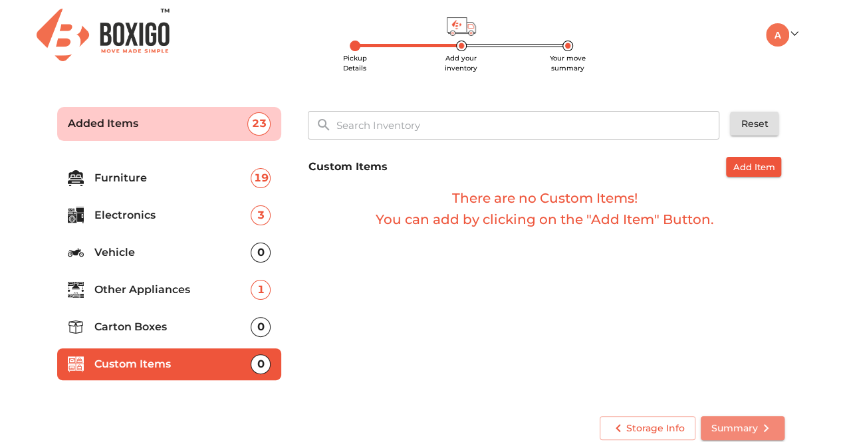
click at [734, 429] on span "Summary" at bounding box center [742, 428] width 62 height 17
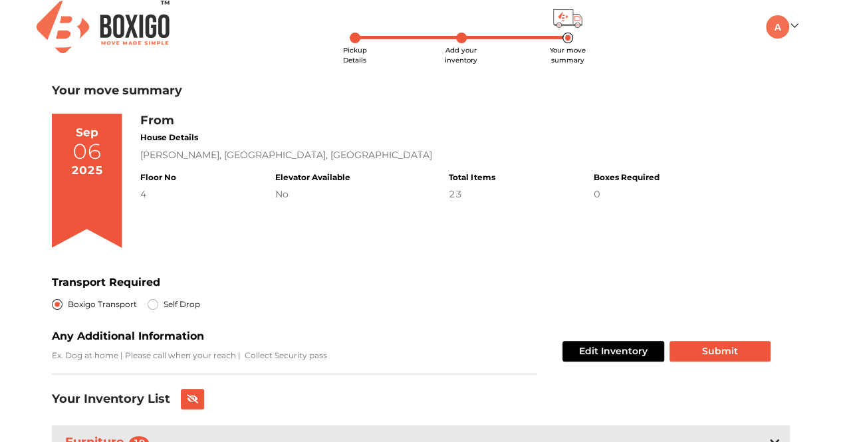
scroll to position [13, 0]
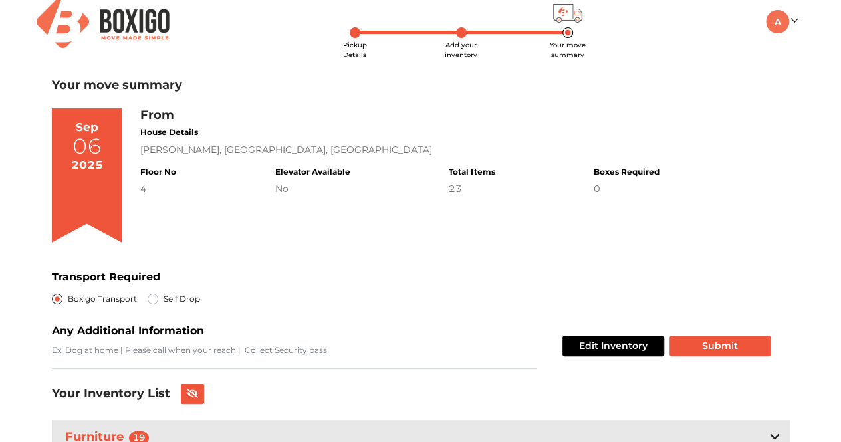
click at [138, 188] on div "Sep 06 2025" at bounding box center [96, 180] width 88 height 145
click at [142, 191] on div "4" at bounding box center [158, 189] width 36 height 14
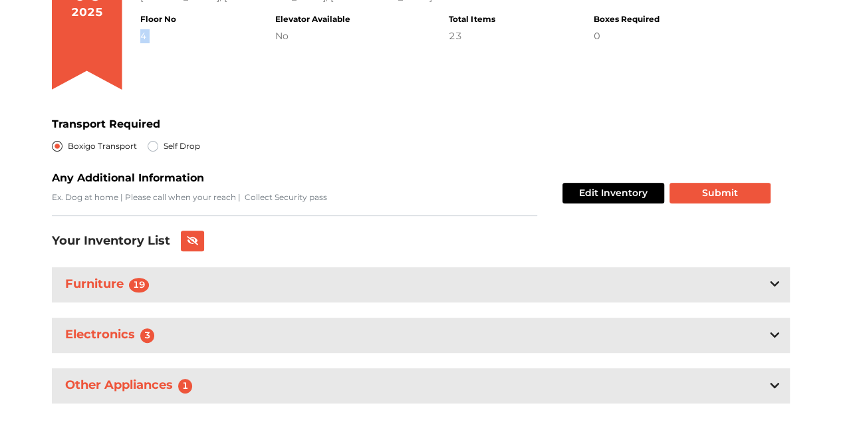
scroll to position [174, 0]
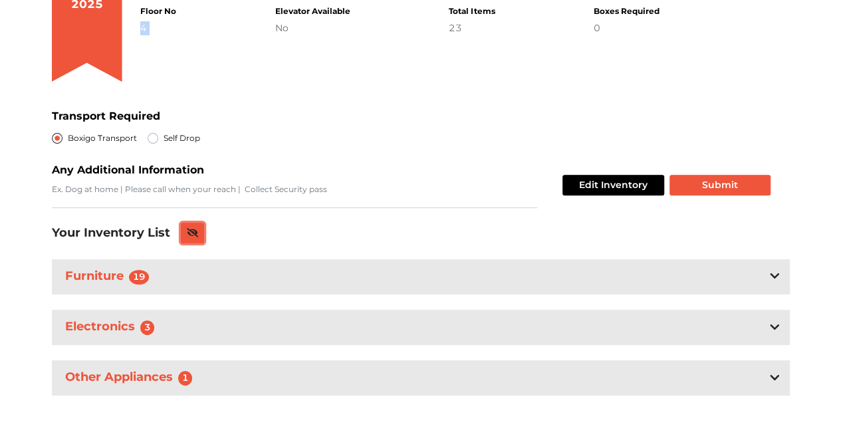
click at [185, 231] on button at bounding box center [193, 233] width 24 height 21
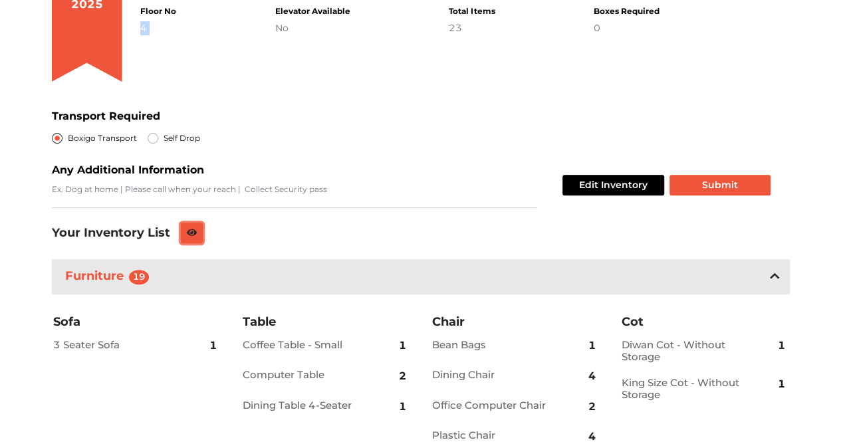
click at [185, 231] on button at bounding box center [192, 233] width 23 height 21
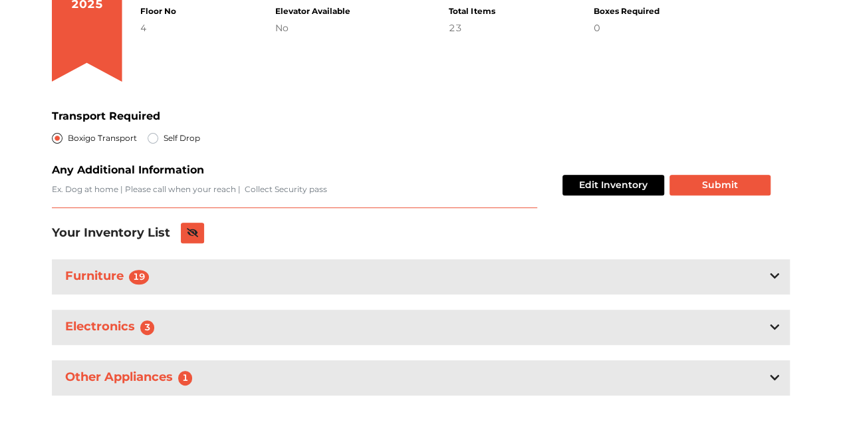
click at [179, 195] on textarea "Transport Required" at bounding box center [294, 195] width 485 height 25
click at [179, 134] on label "Self Drop" at bounding box center [182, 138] width 37 height 16
click at [158, 134] on input "Self Drop" at bounding box center [153, 136] width 11 height 13
radio input "true"
click at [84, 144] on label "Boxigo Transport" at bounding box center [102, 138] width 69 height 16
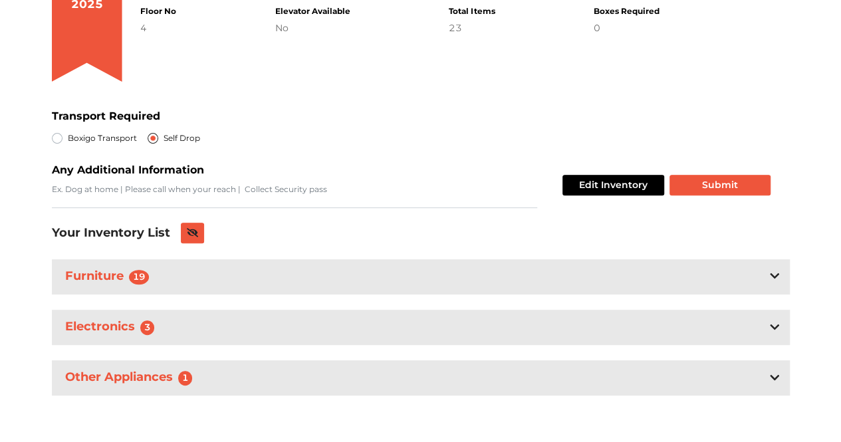
click at [62, 144] on input "Boxigo Transport" at bounding box center [57, 136] width 11 height 13
radio input "true"
radio input "false"
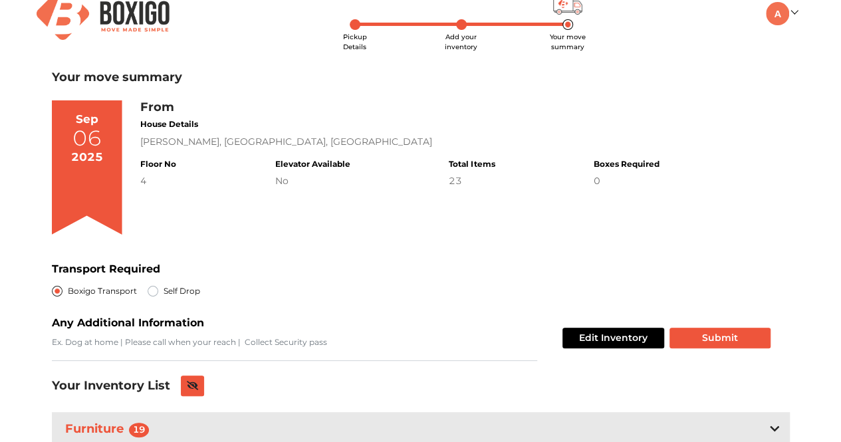
scroll to position [0, 0]
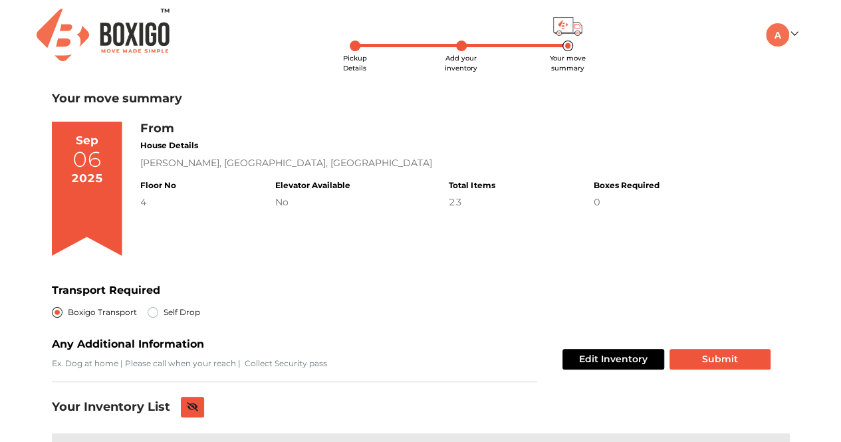
click at [110, 28] on img at bounding box center [103, 35] width 133 height 53
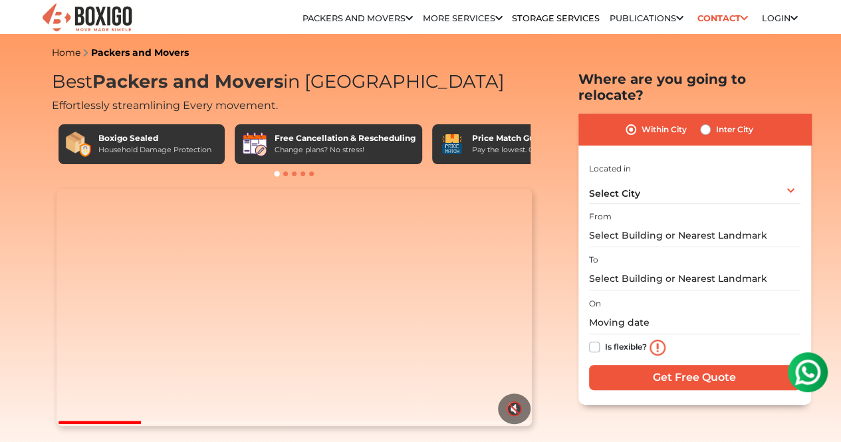
drag, startPoint x: 838, startPoint y: 35, endPoint x: 834, endPoint y: 57, distance: 23.1
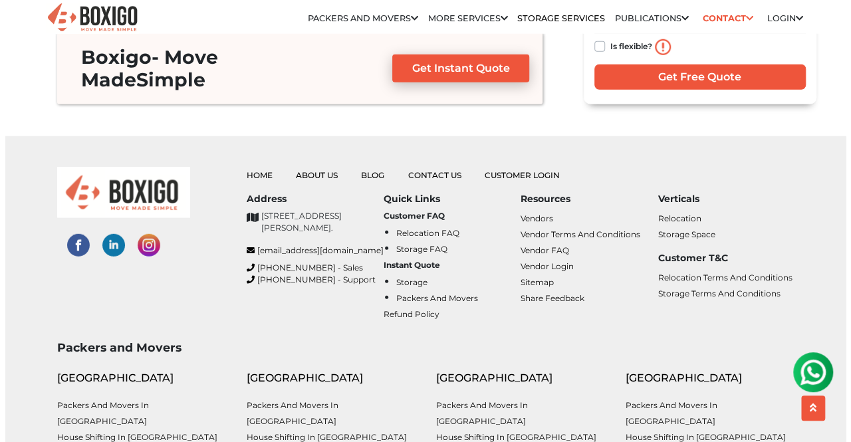
scroll to position [3795, 0]
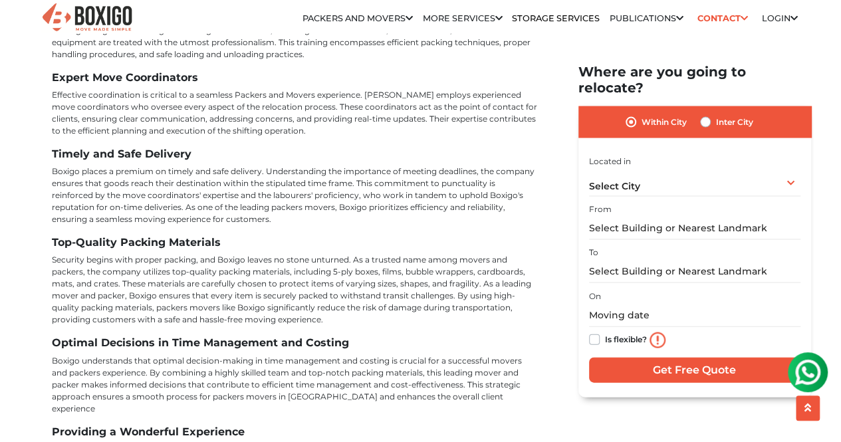
drag, startPoint x: 846, startPoint y: 39, endPoint x: 5, endPoint y: 21, distance: 840.5
click at [618, 358] on input "Get Free Quote" at bounding box center [694, 370] width 211 height 25
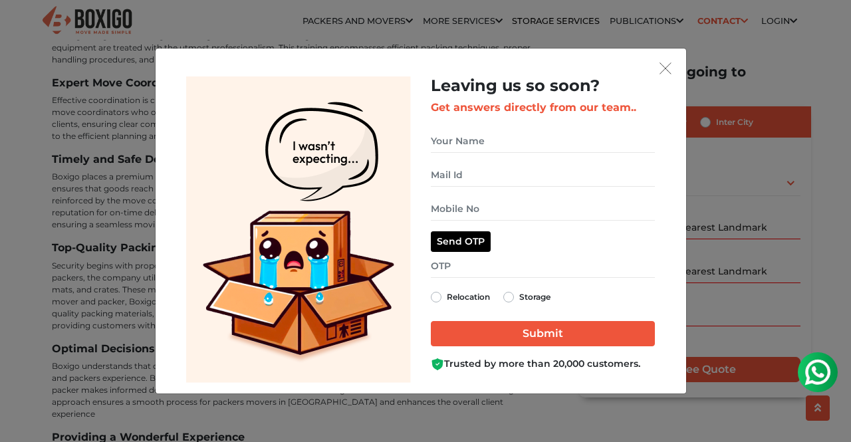
click at [505, 290] on div "Storage" at bounding box center [526, 297] width 47 height 16
click at [519, 301] on label "Storage" at bounding box center [534, 297] width 31 height 16
click at [512, 301] on input "Storage" at bounding box center [508, 295] width 11 height 13
radio input "true"
click at [512, 140] on input "get free quote dialog" at bounding box center [543, 141] width 224 height 23
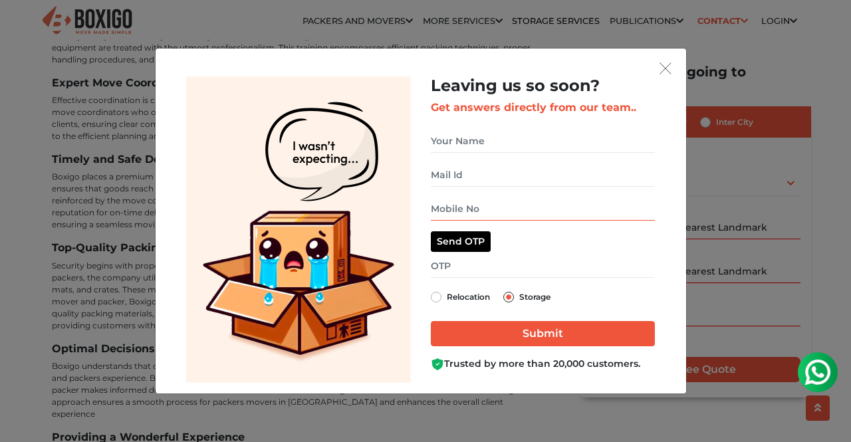
click at [447, 207] on input "get free quote dialog" at bounding box center [543, 208] width 224 height 23
click at [445, 148] on input "get free quote dialog" at bounding box center [543, 141] width 224 height 23
type input "ADITYA AG"
click at [467, 176] on input "AGH.INFINITY@GMAIL.COM" at bounding box center [543, 175] width 224 height 23
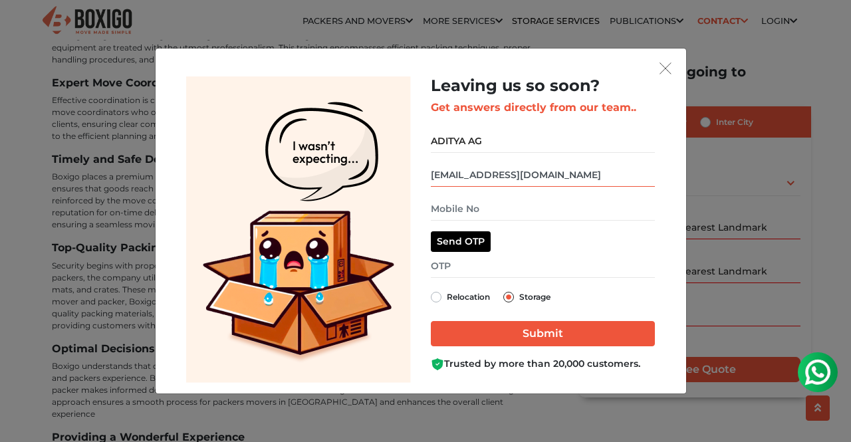
type input "AGH.NOREPLY14@GMAIL.COM"
click at [476, 212] on input "get free quote dialog" at bounding box center [543, 208] width 224 height 23
click at [440, 266] on input "get free quote dialog" at bounding box center [543, 266] width 224 height 23
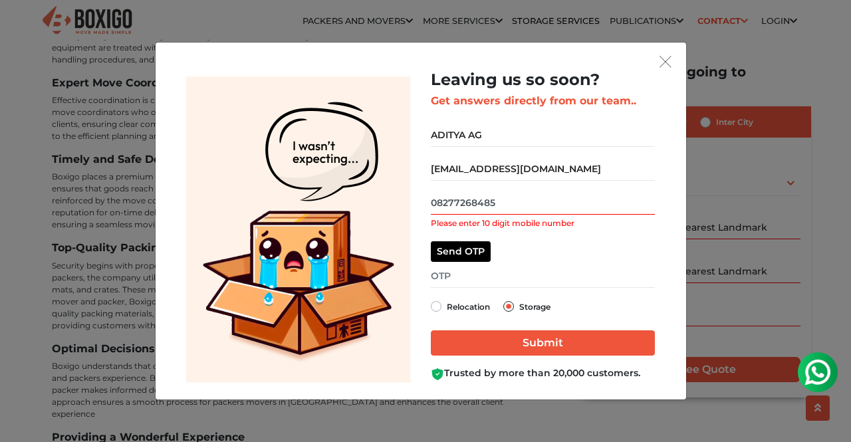
click at [435, 203] on input "08277268485" at bounding box center [543, 202] width 224 height 23
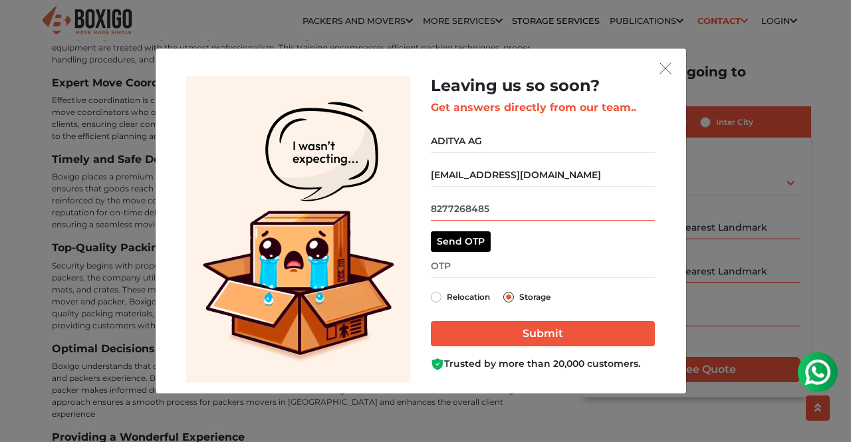
type input "8277268485"
click at [437, 253] on div "Leaving us so soon? Get answers directly from our team.. ADITYA AG AGH.NOREPLY1…" at bounding box center [543, 223] width 224 height 294
click at [448, 240] on button "Send OTP" at bounding box center [461, 241] width 60 height 21
click at [464, 269] on input "get free quote dialog" at bounding box center [543, 266] width 224 height 23
type input "1311"
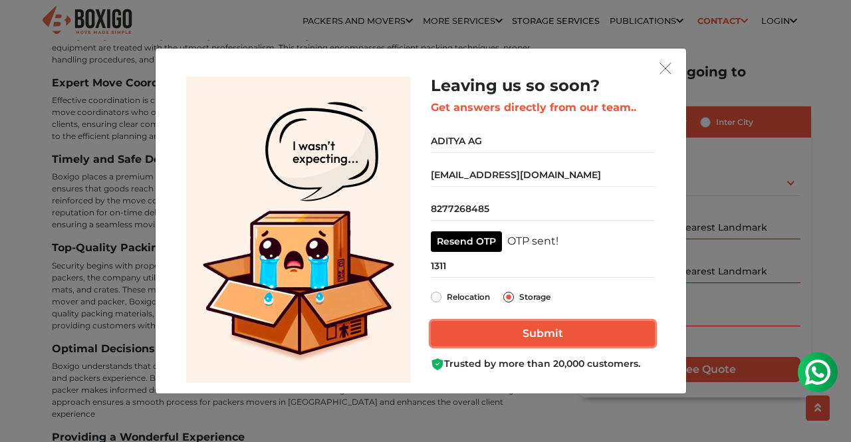
click at [529, 333] on input "Submit" at bounding box center [543, 333] width 224 height 25
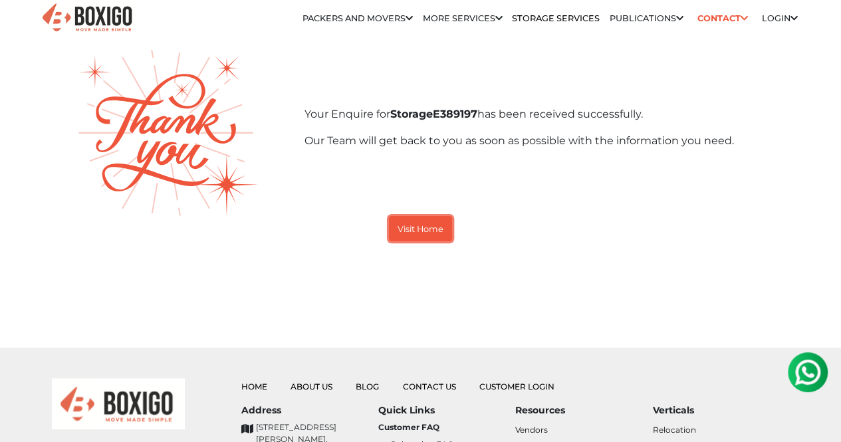
click at [433, 233] on small "Visit Home" at bounding box center [421, 229] width 46 height 10
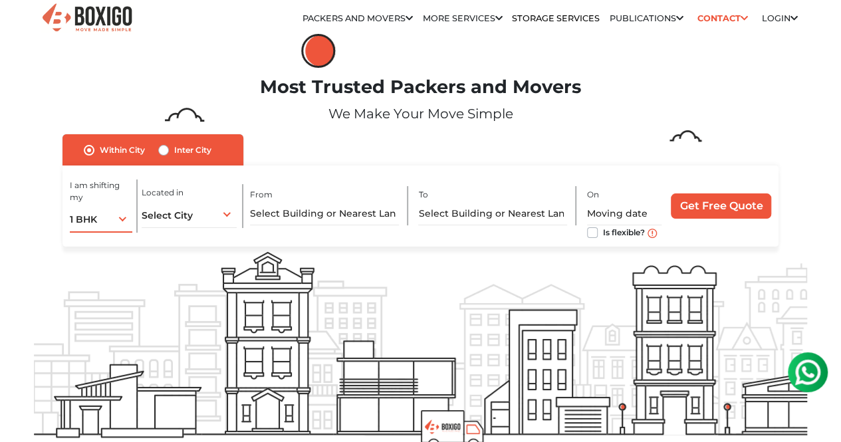
click at [85, 218] on div "1 BHK 1 BHK 2 BHK 3 BHK 3 + BHK FEW ITEMS" at bounding box center [101, 219] width 63 height 28
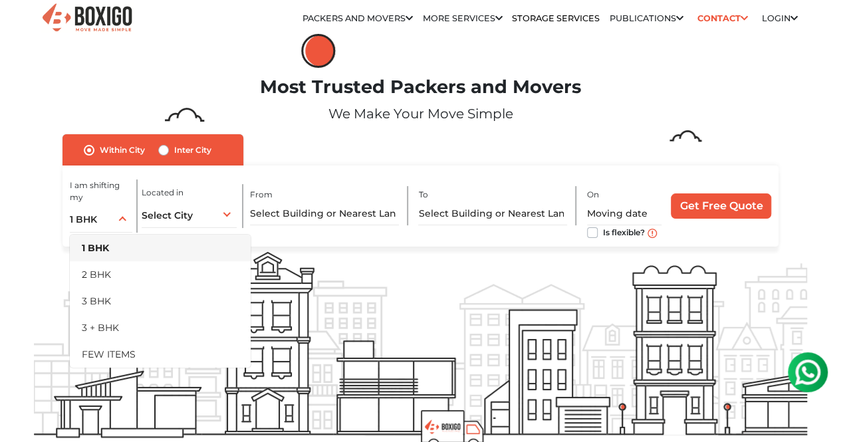
click at [174, 153] on label "Inter City" at bounding box center [192, 150] width 37 height 16
click at [168, 153] on input "Inter City" at bounding box center [163, 148] width 11 height 13
radio input "true"
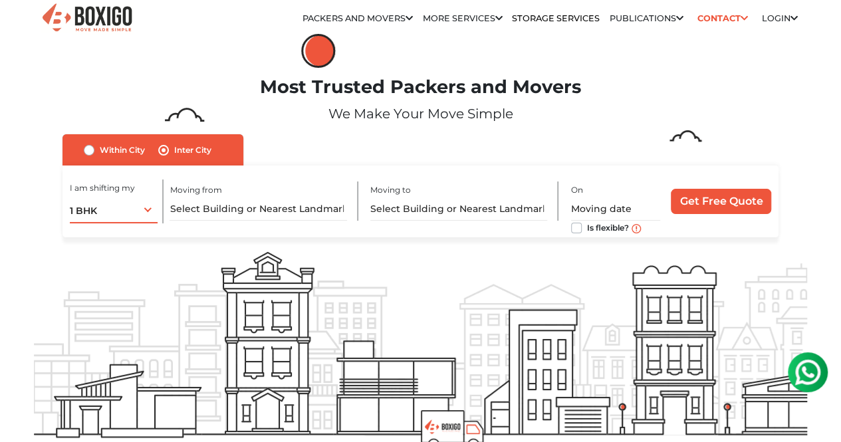
click at [129, 217] on div "1 BHK 1 BHK 2 BHK 3 BHK 3 + BHK FEW ITEMS" at bounding box center [114, 209] width 88 height 28
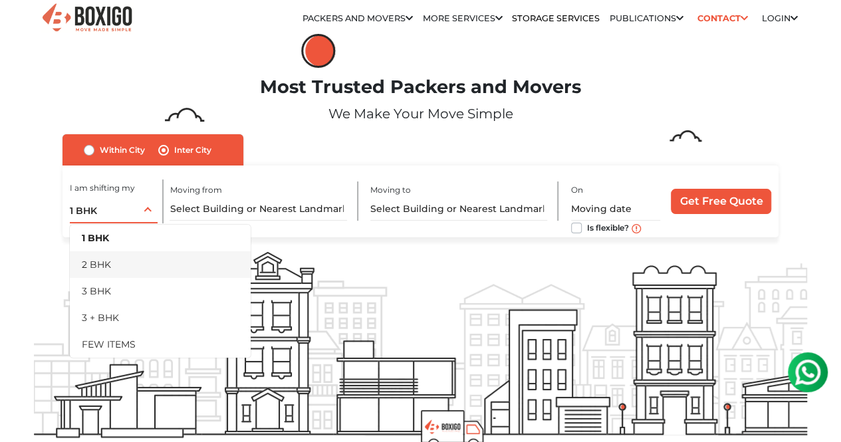
click at [111, 271] on li "2 BHK" at bounding box center [160, 264] width 181 height 27
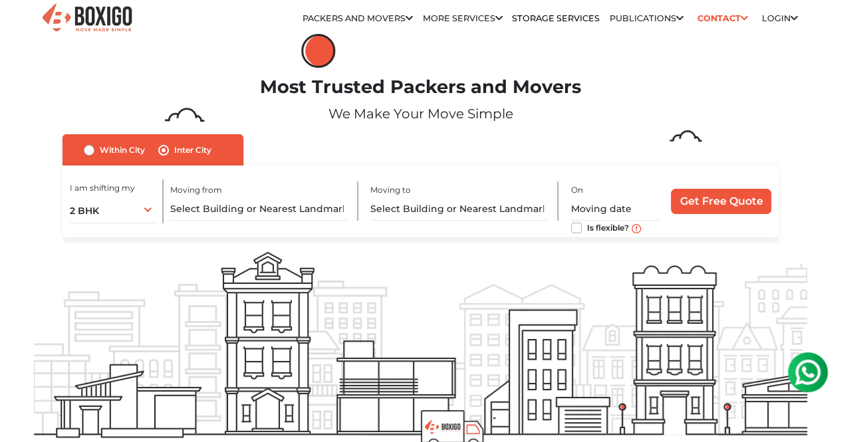
click at [285, 197] on div "Moving from" at bounding box center [264, 200] width 188 height 39
click at [285, 209] on input "text" at bounding box center [258, 208] width 177 height 23
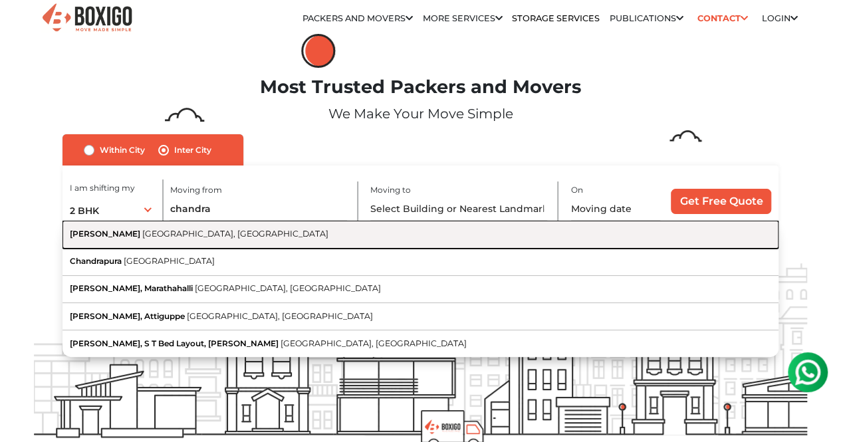
click at [159, 239] on span "[GEOGRAPHIC_DATA], [GEOGRAPHIC_DATA]" at bounding box center [235, 234] width 186 height 10
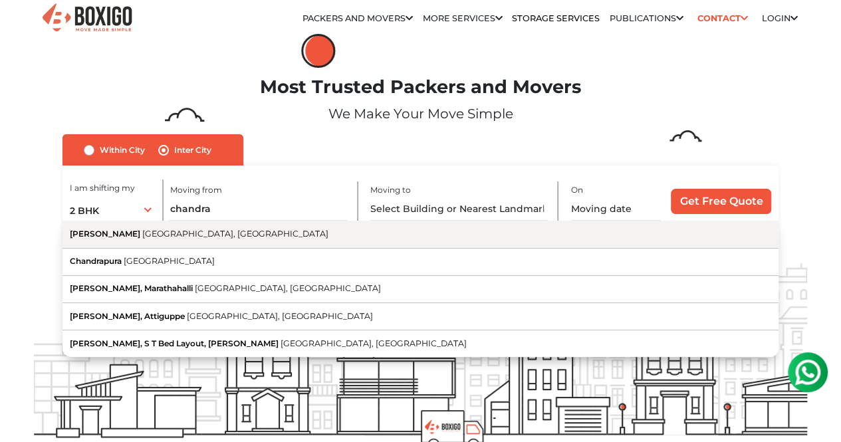
type input "[PERSON_NAME], [GEOGRAPHIC_DATA], [GEOGRAPHIC_DATA]"
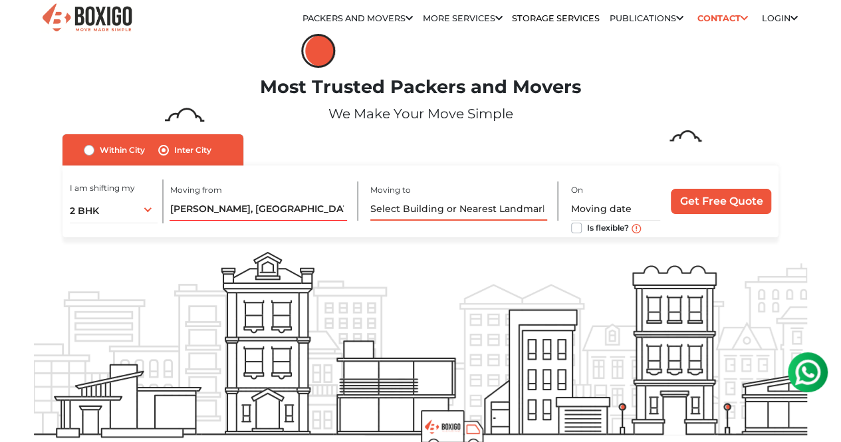
click at [410, 211] on input "text" at bounding box center [458, 208] width 177 height 23
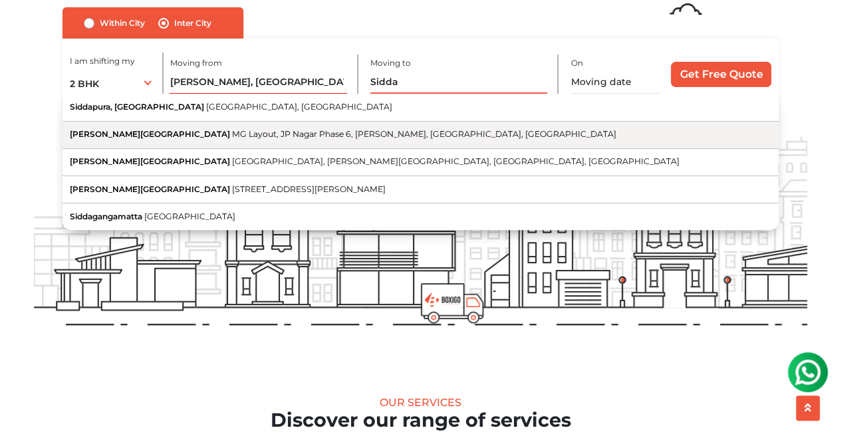
scroll to position [133, 0]
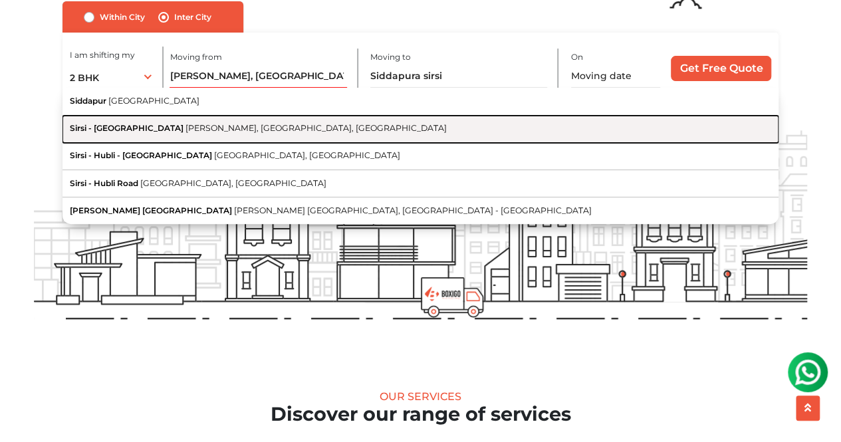
click at [209, 133] on span "[PERSON_NAME], [GEOGRAPHIC_DATA], [GEOGRAPHIC_DATA]" at bounding box center [315, 128] width 261 height 10
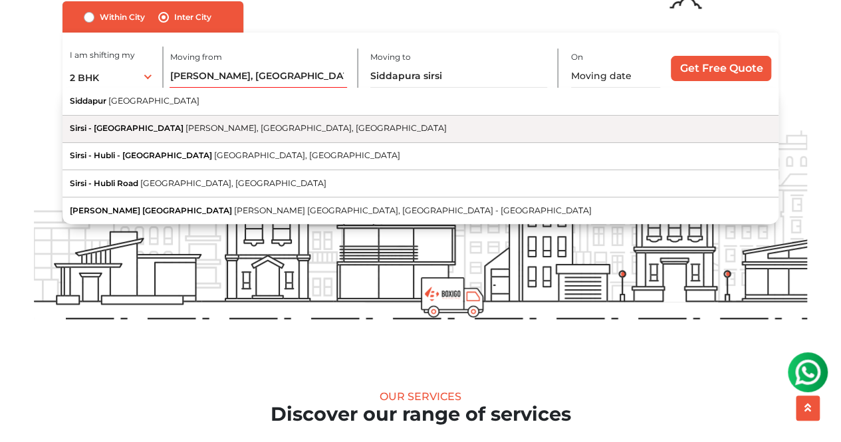
type input "Sirsi - [GEOGRAPHIC_DATA][PERSON_NAME], [GEOGRAPHIC_DATA]"
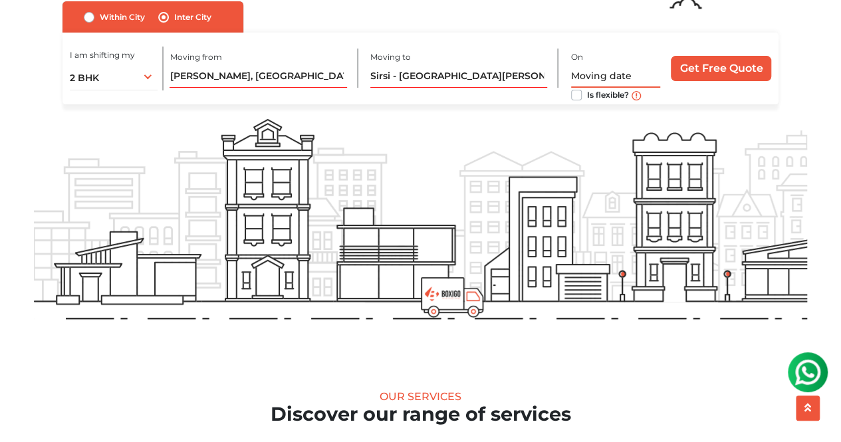
click at [618, 75] on input "text" at bounding box center [615, 75] width 89 height 23
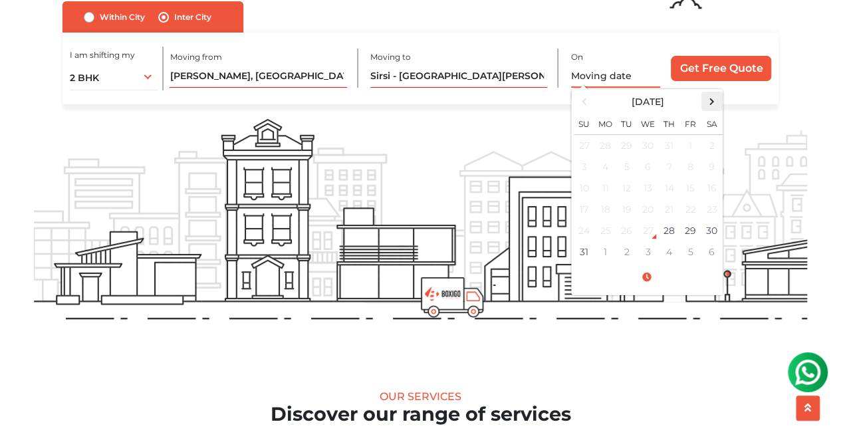
click at [710, 106] on span at bounding box center [712, 101] width 18 height 18
click at [706, 157] on td "6" at bounding box center [711, 146] width 21 height 22
type input "[DATE] 12:00 AM"
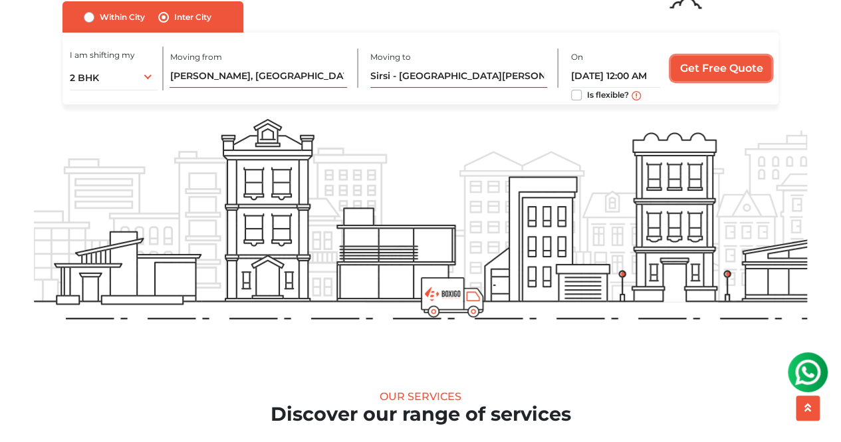
click at [743, 80] on input "Get Free Quote" at bounding box center [721, 68] width 100 height 25
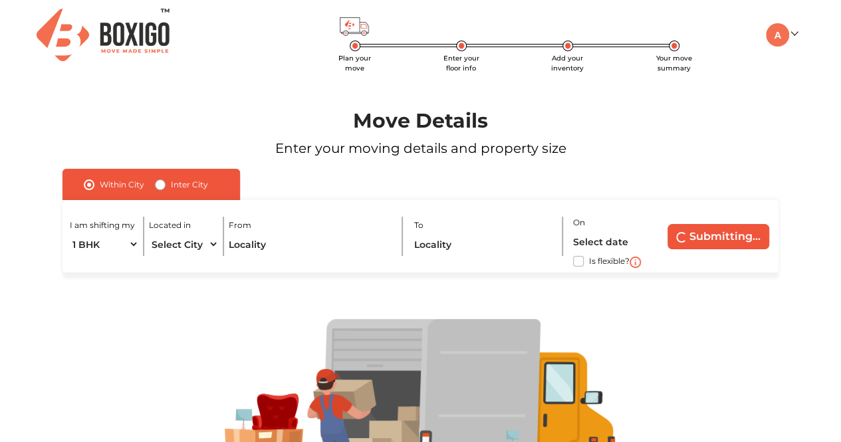
radio input "false"
radio input "true"
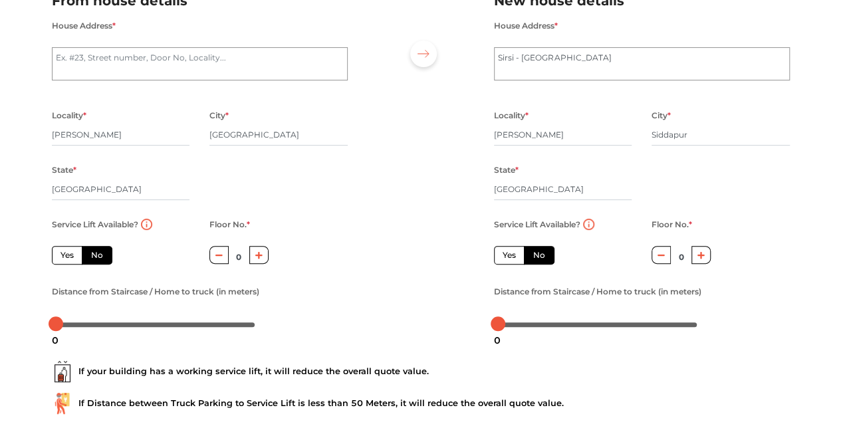
scroll to position [186, 0]
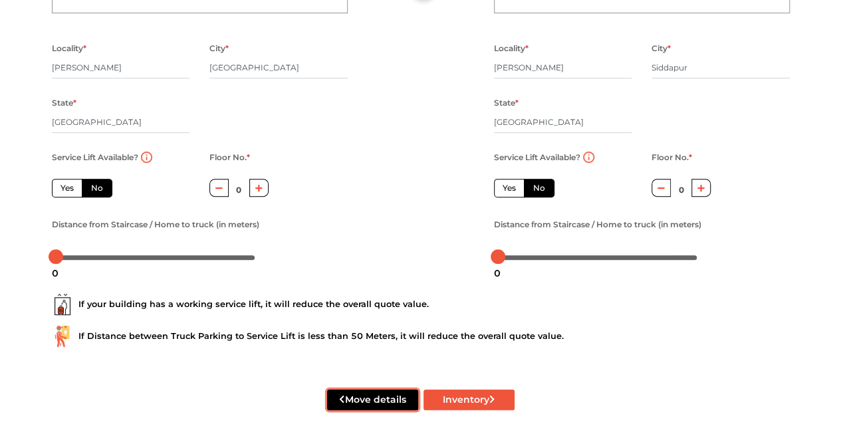
click at [386, 401] on button "Move details" at bounding box center [372, 400] width 91 height 21
radio input "true"
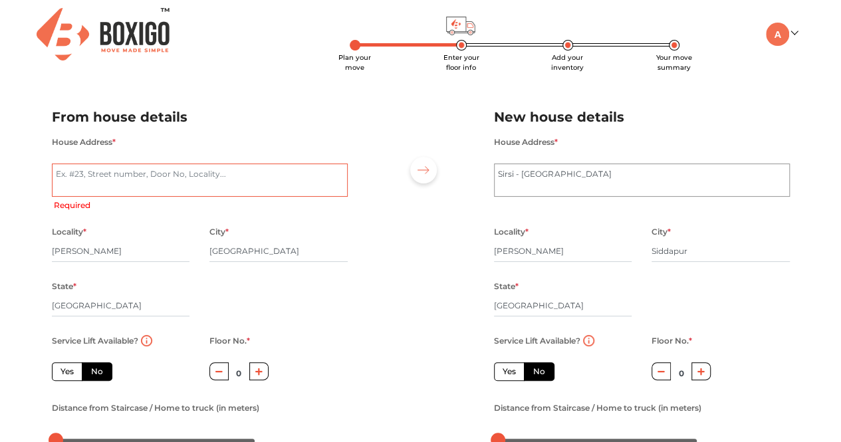
scroll to position [0, 0]
